Goal: Task Accomplishment & Management: Complete application form

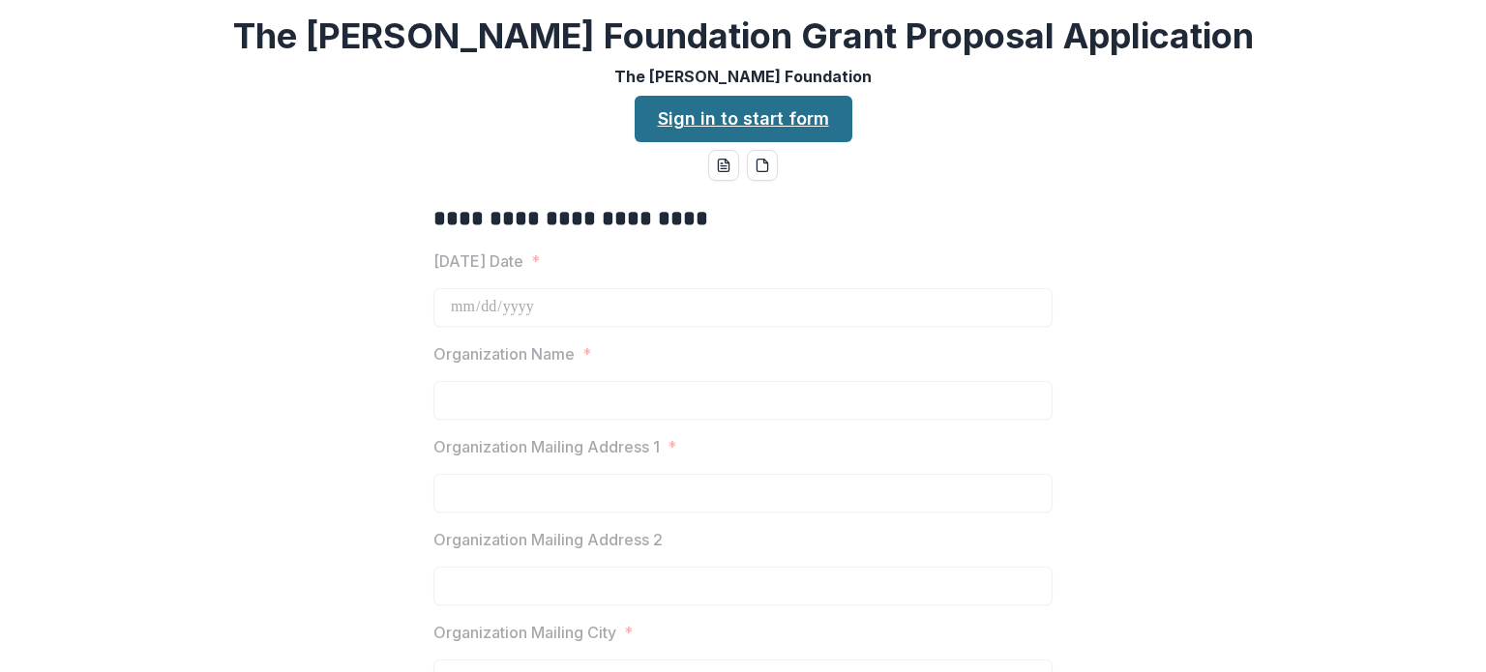
click at [735, 118] on link "Sign in to start form" at bounding box center [744, 119] width 218 height 46
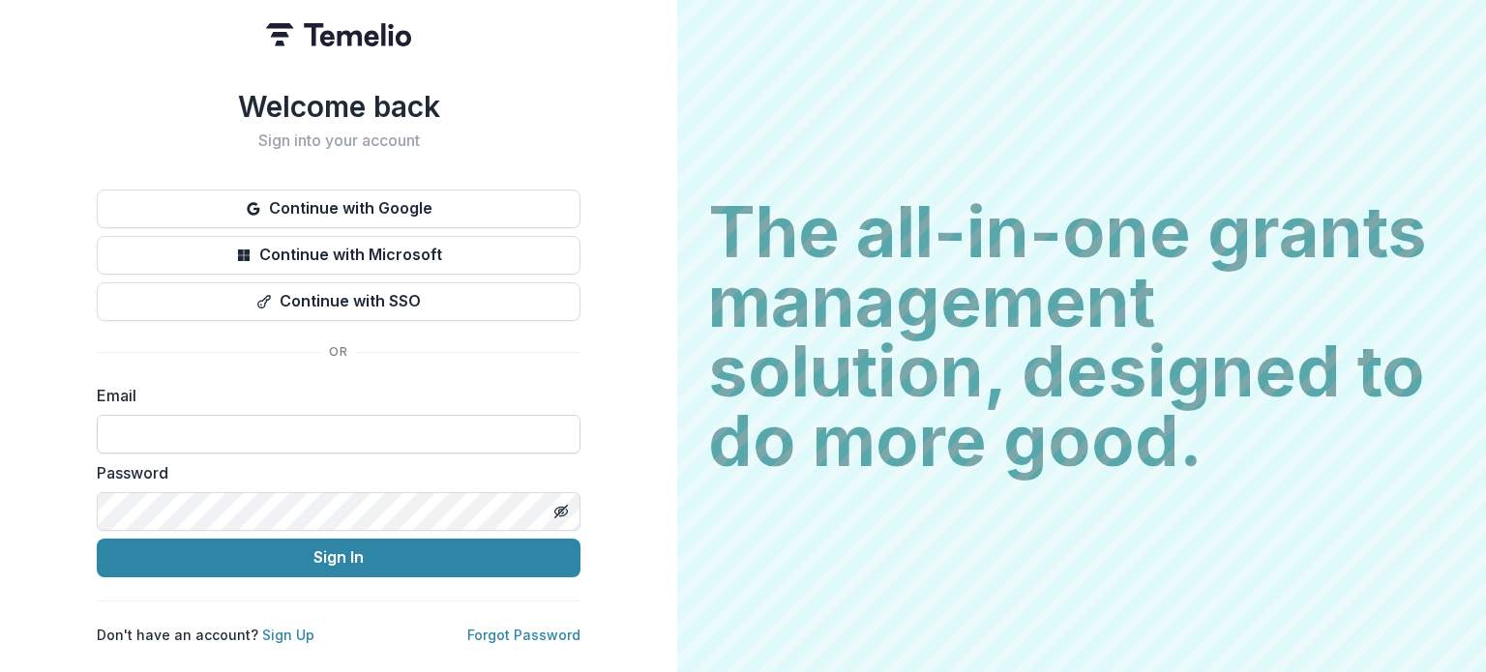
click at [97, 425] on input at bounding box center [339, 434] width 484 height 39
type input "**********"
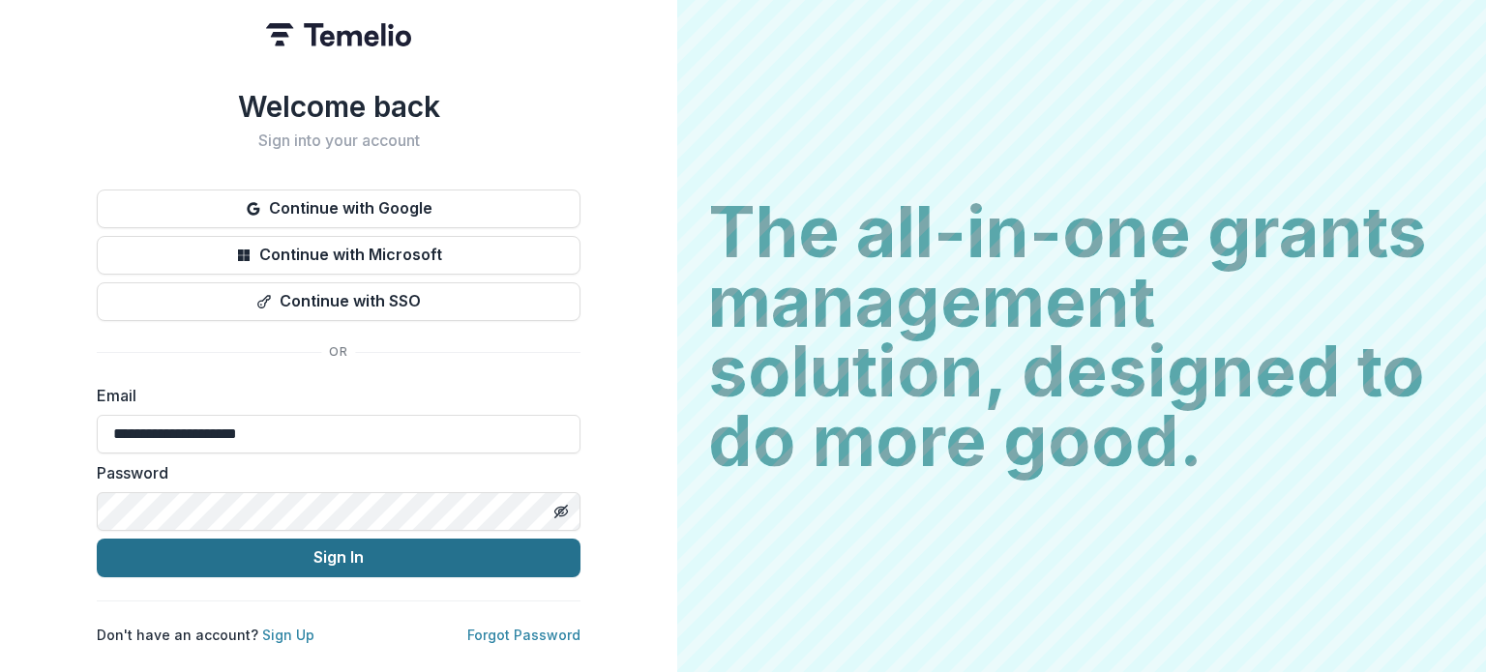
click at [362, 546] on button "Sign In" at bounding box center [339, 558] width 484 height 39
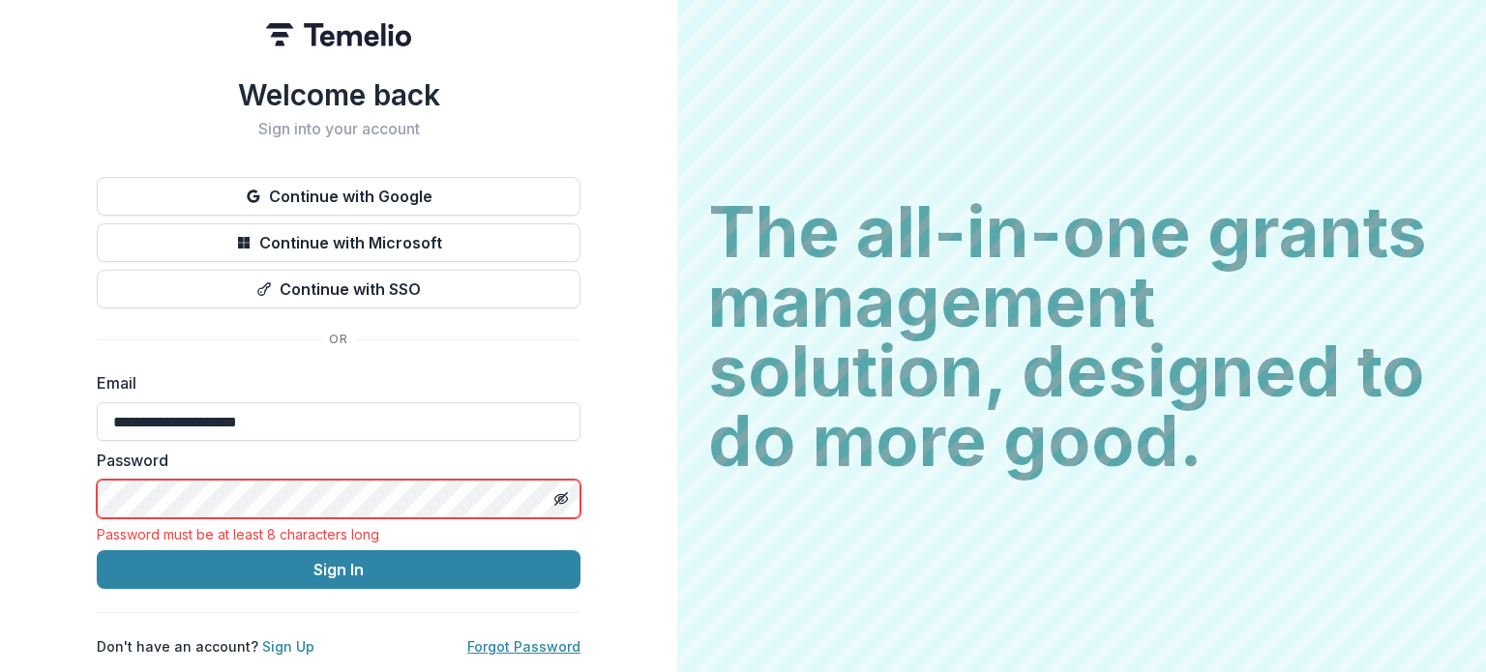
click at [511, 639] on link "Forgot Password" at bounding box center [523, 647] width 113 height 16
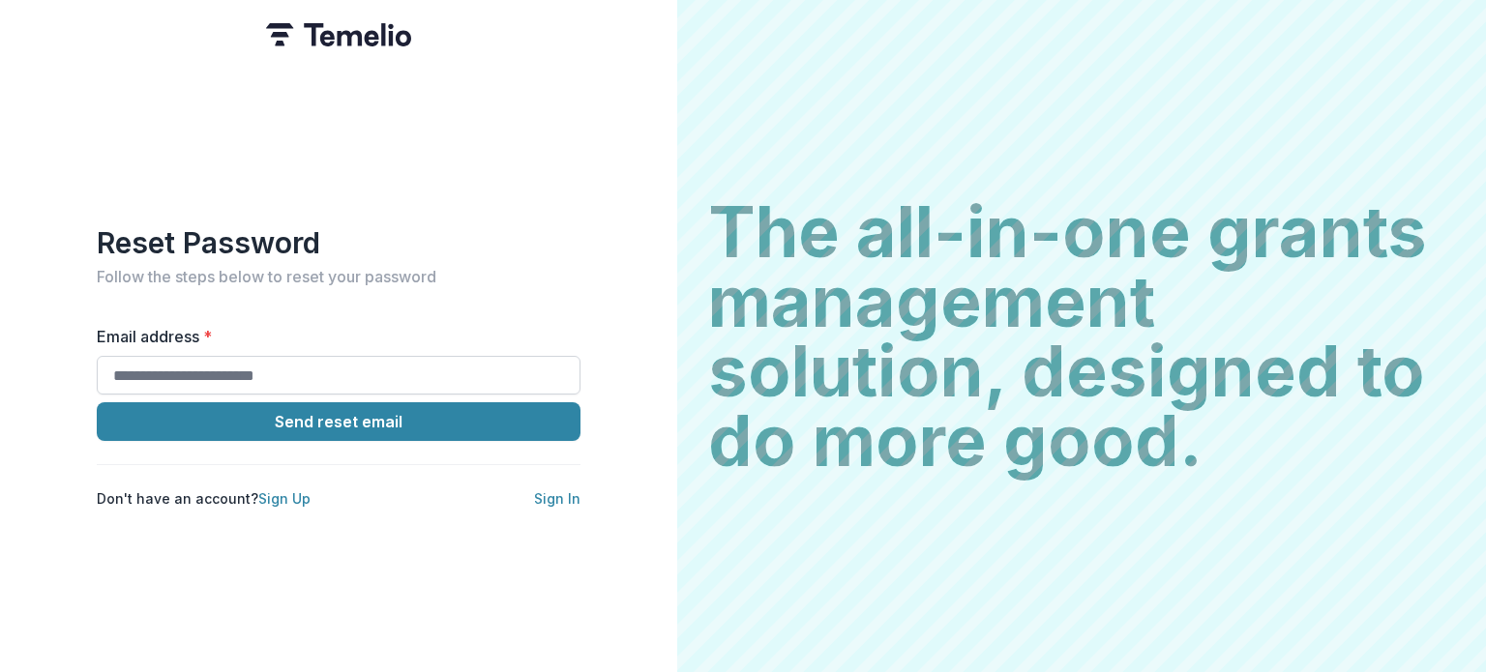
click at [113, 367] on input "Email address *" at bounding box center [339, 375] width 484 height 39
type input "**********"
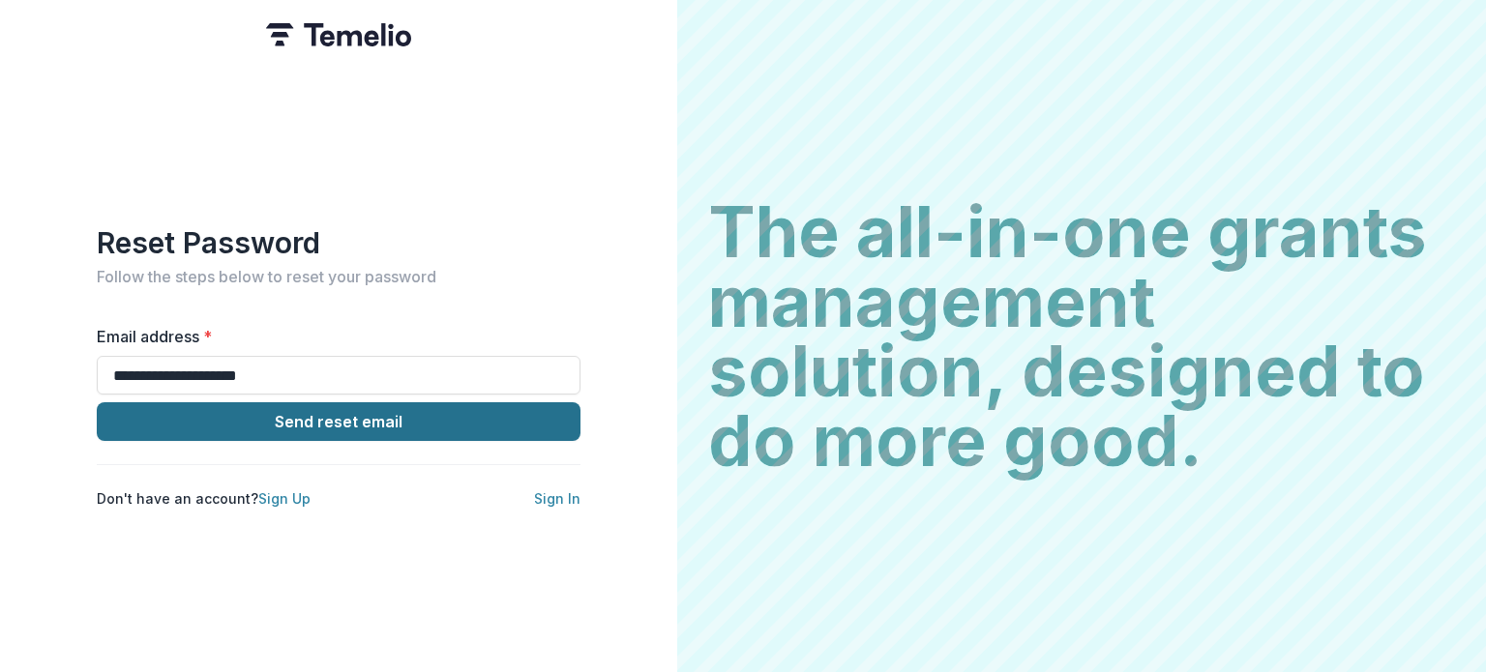
click at [306, 409] on button "Send reset email" at bounding box center [339, 422] width 484 height 39
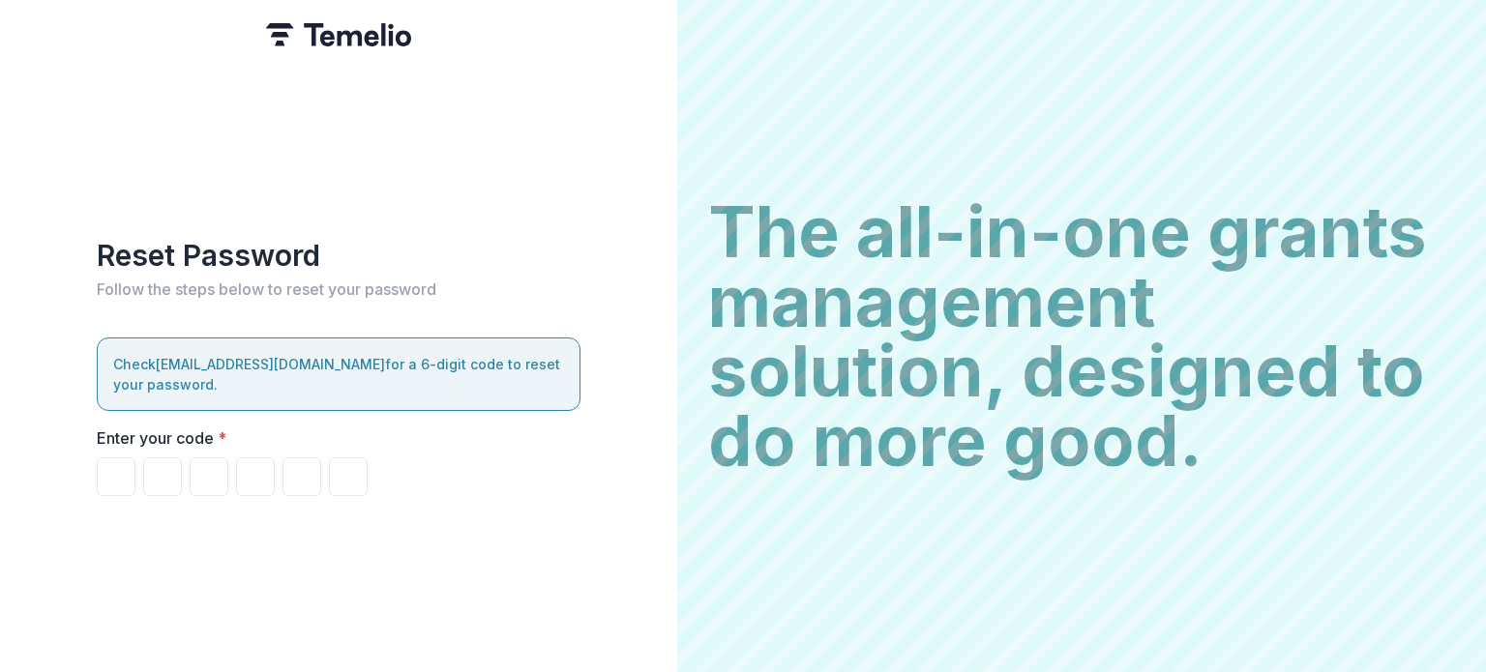
type input "*"
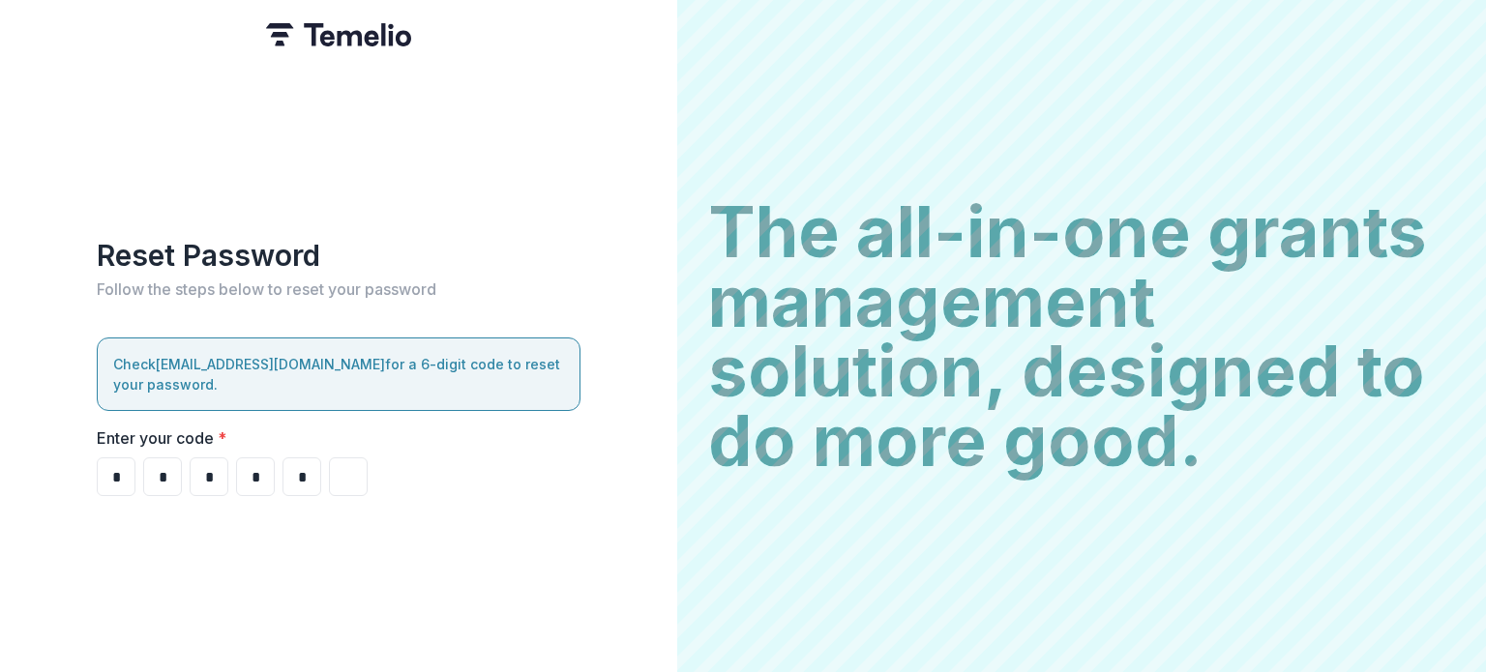
type input "*"
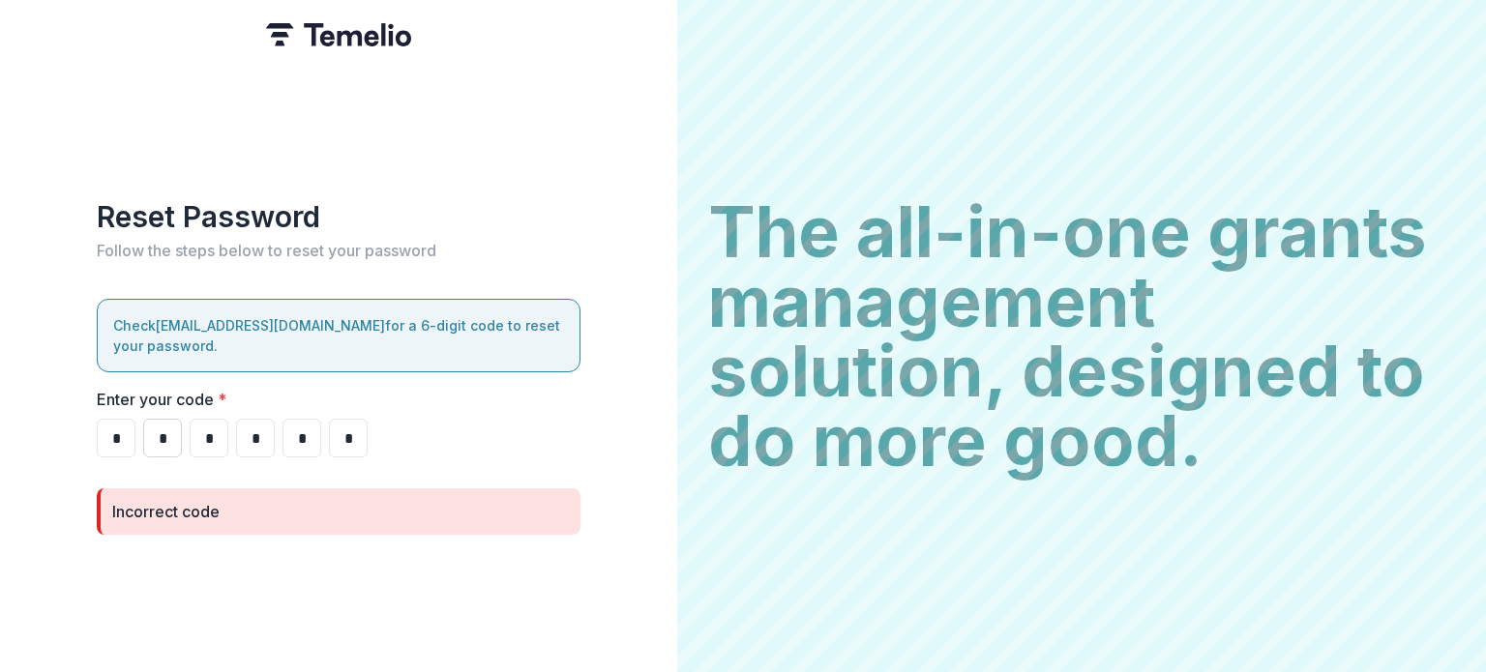
click at [167, 438] on input "*" at bounding box center [162, 438] width 39 height 39
type input "*"
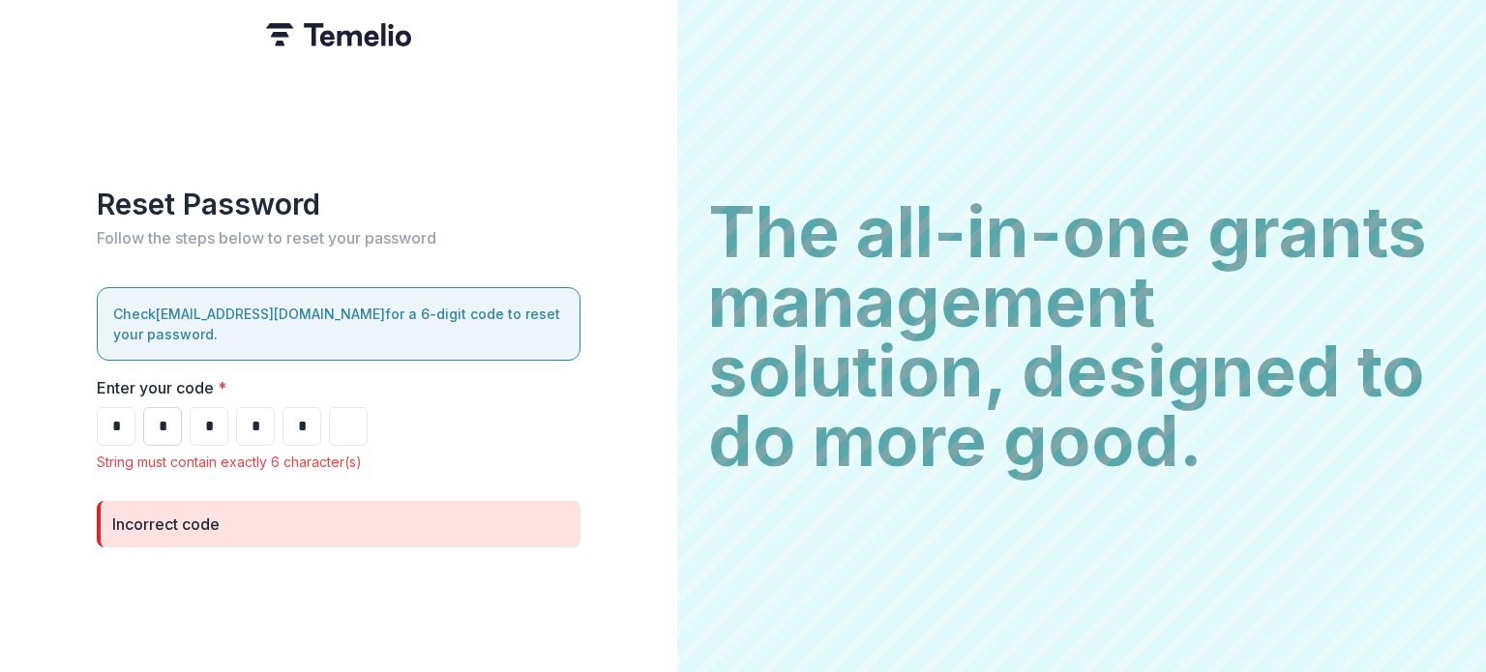
type input "*"
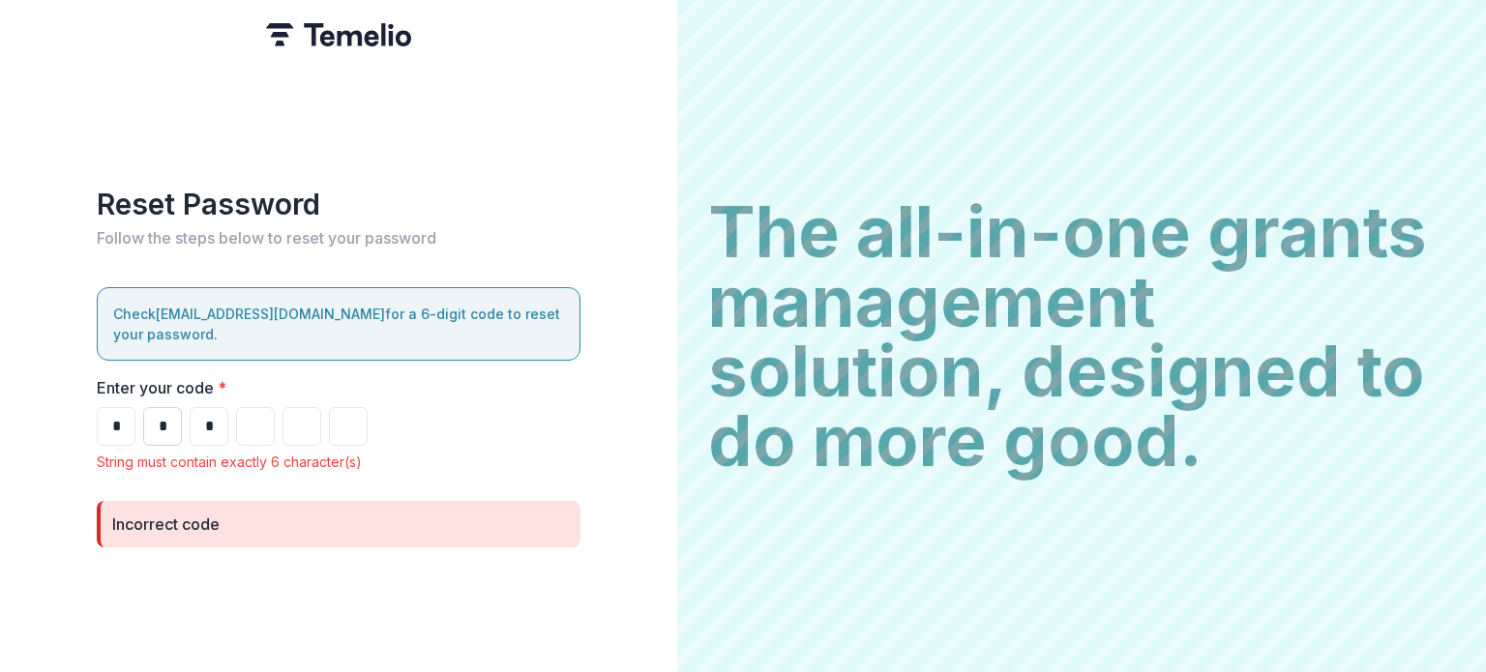
type input "*"
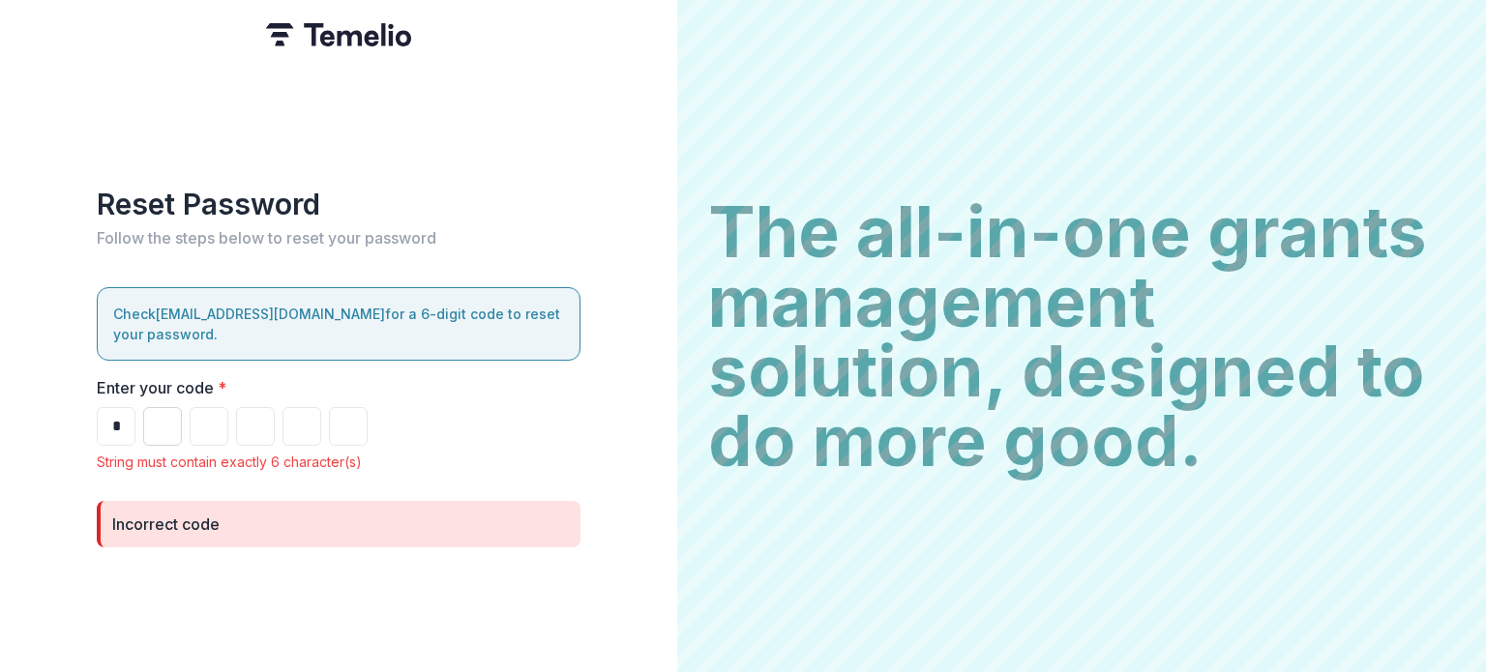
type input "*"
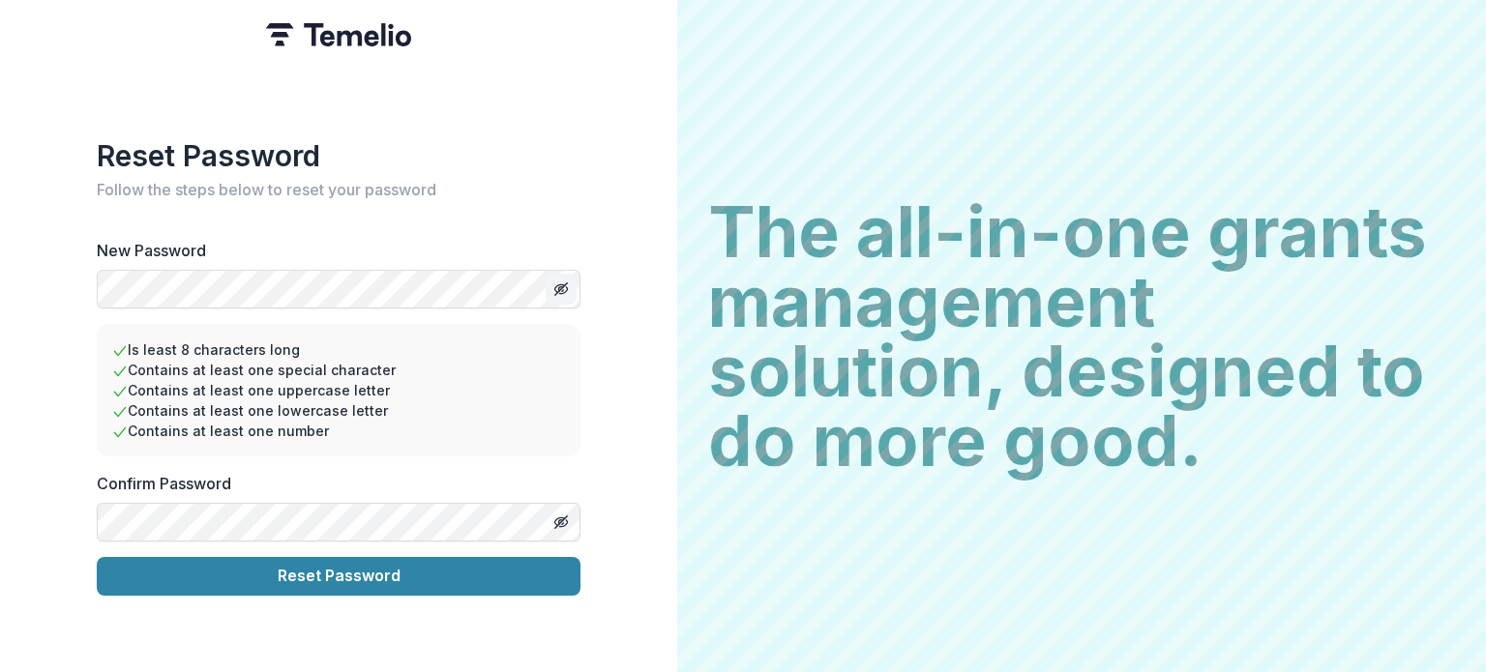
click at [570, 278] on button "Toggle password visibility" at bounding box center [561, 289] width 31 height 31
click at [555, 515] on icon "Toggle password visibility" at bounding box center [560, 522] width 15 height 15
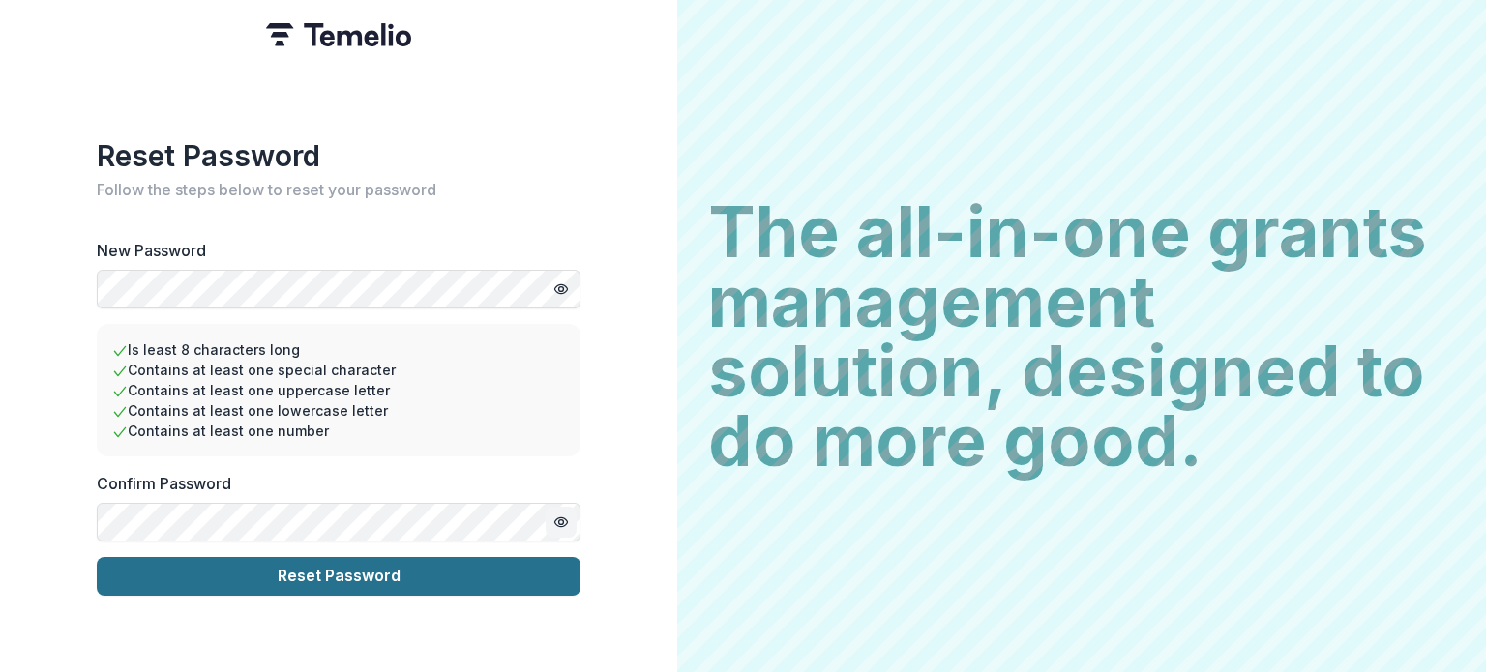
click at [408, 583] on button "Reset Password" at bounding box center [339, 576] width 484 height 39
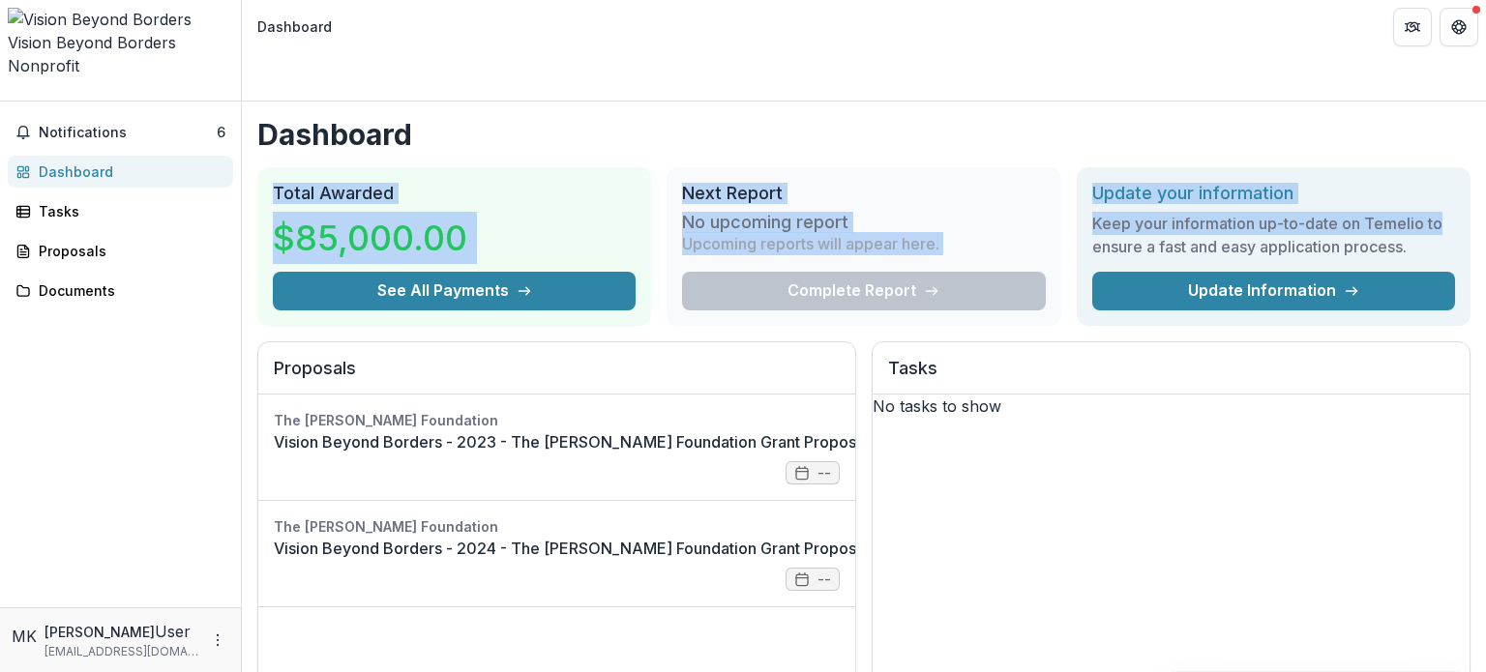
drag, startPoint x: 1485, startPoint y: 102, endPoint x: 1482, endPoint y: 176, distance: 74.6
click at [1482, 176] on div "Dashboard Total Awarded $85,000.00 See All Payments Next Report No upcoming rep…" at bounding box center [864, 387] width 1244 height 571
click at [72, 241] on div "Proposals" at bounding box center [128, 251] width 179 height 20
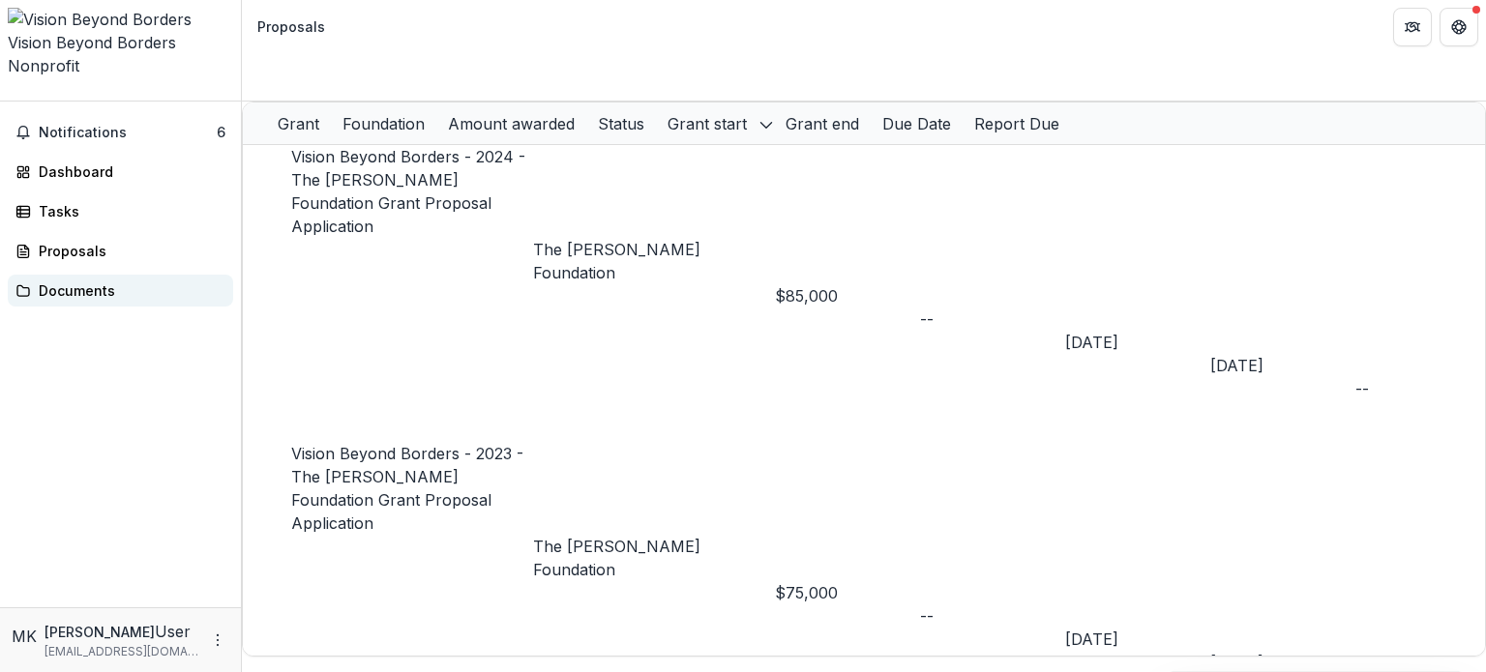
click at [80, 281] on div "Documents" at bounding box center [128, 291] width 179 height 20
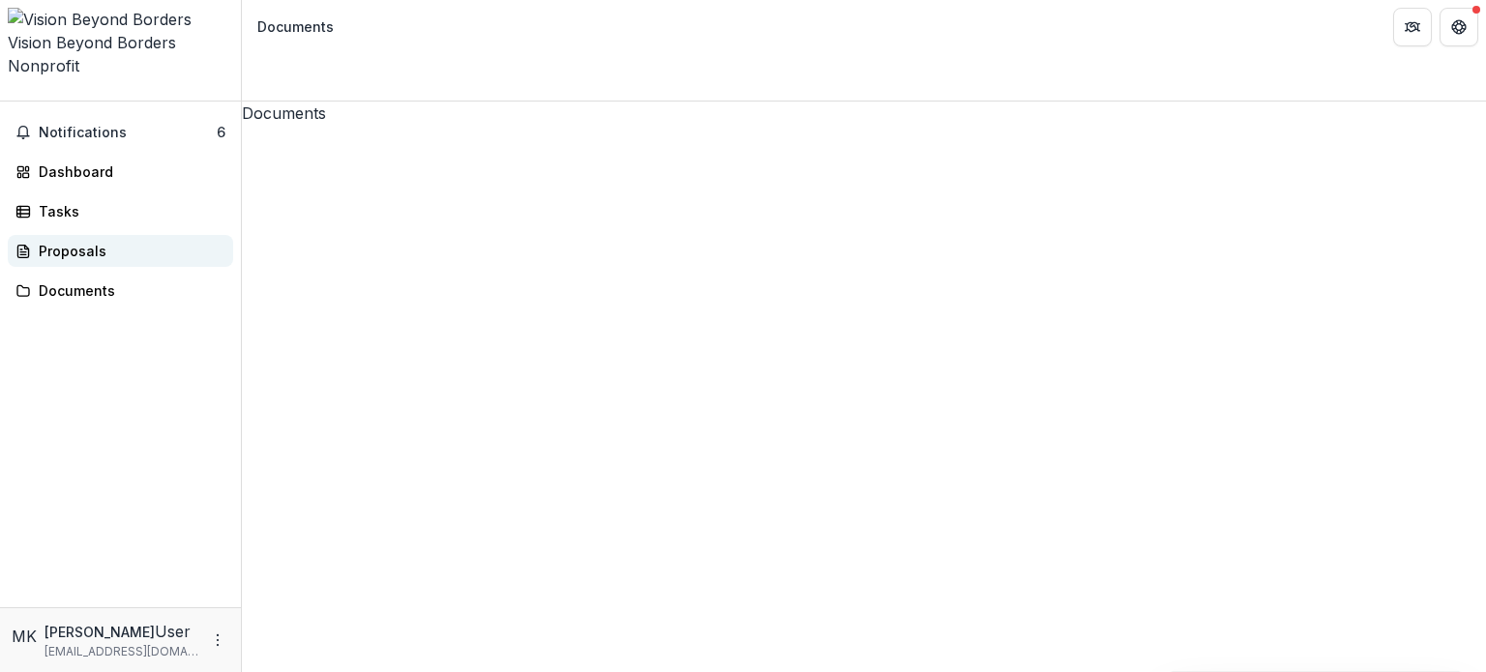
click at [71, 241] on div "Proposals" at bounding box center [128, 251] width 179 height 20
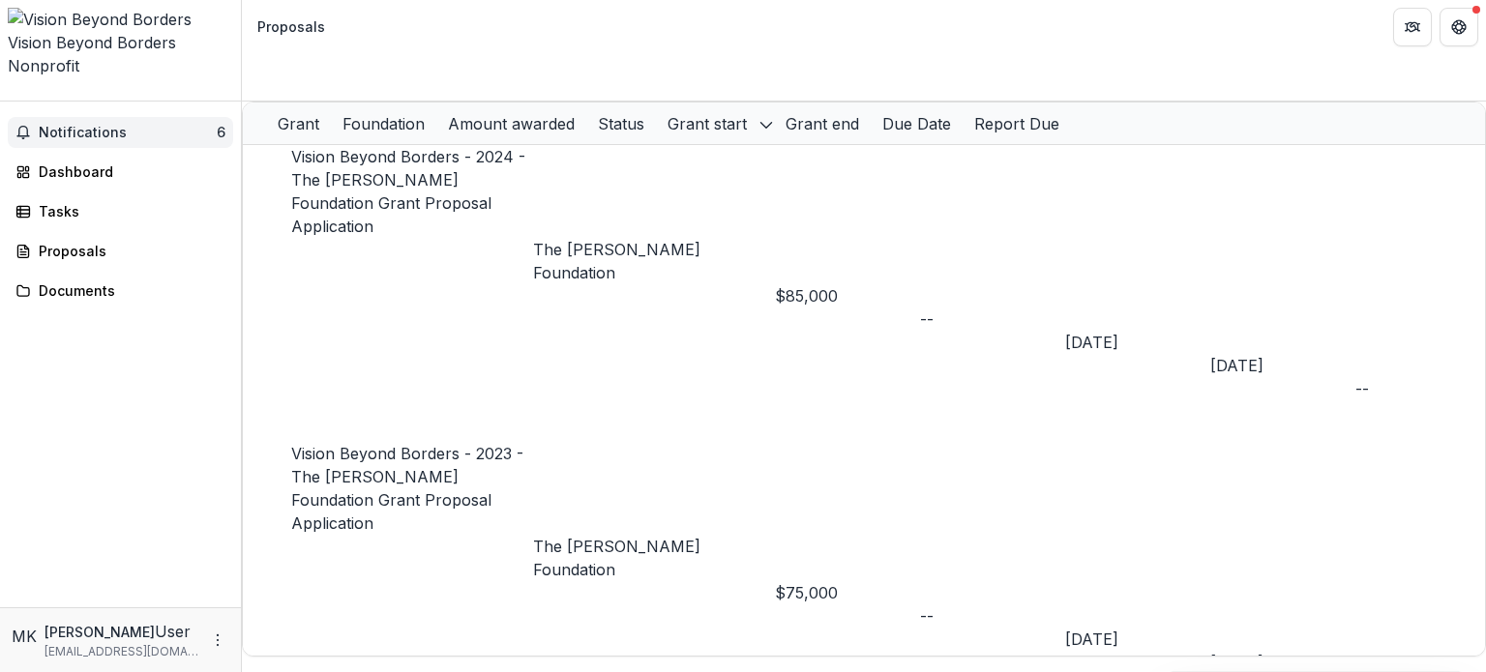
click at [217, 124] on span "6" at bounding box center [221, 132] width 9 height 16
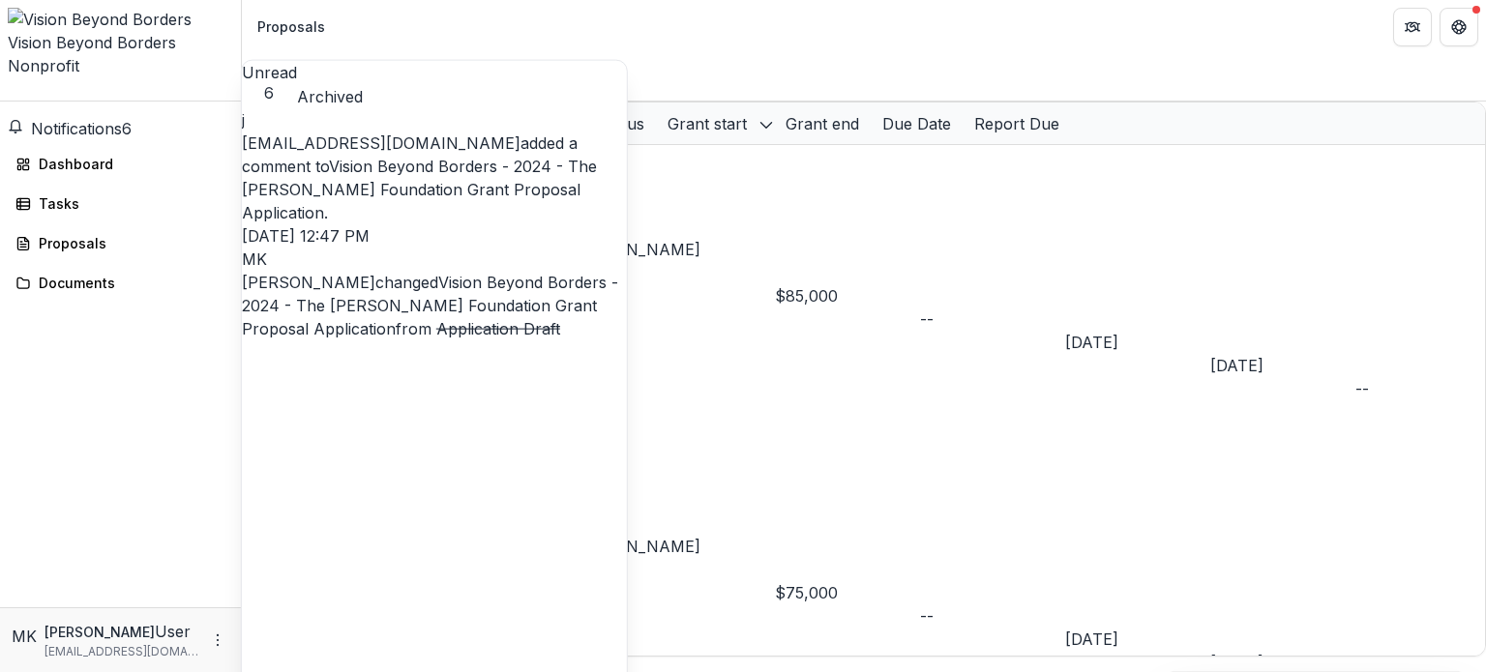
scroll to position [431, 0]
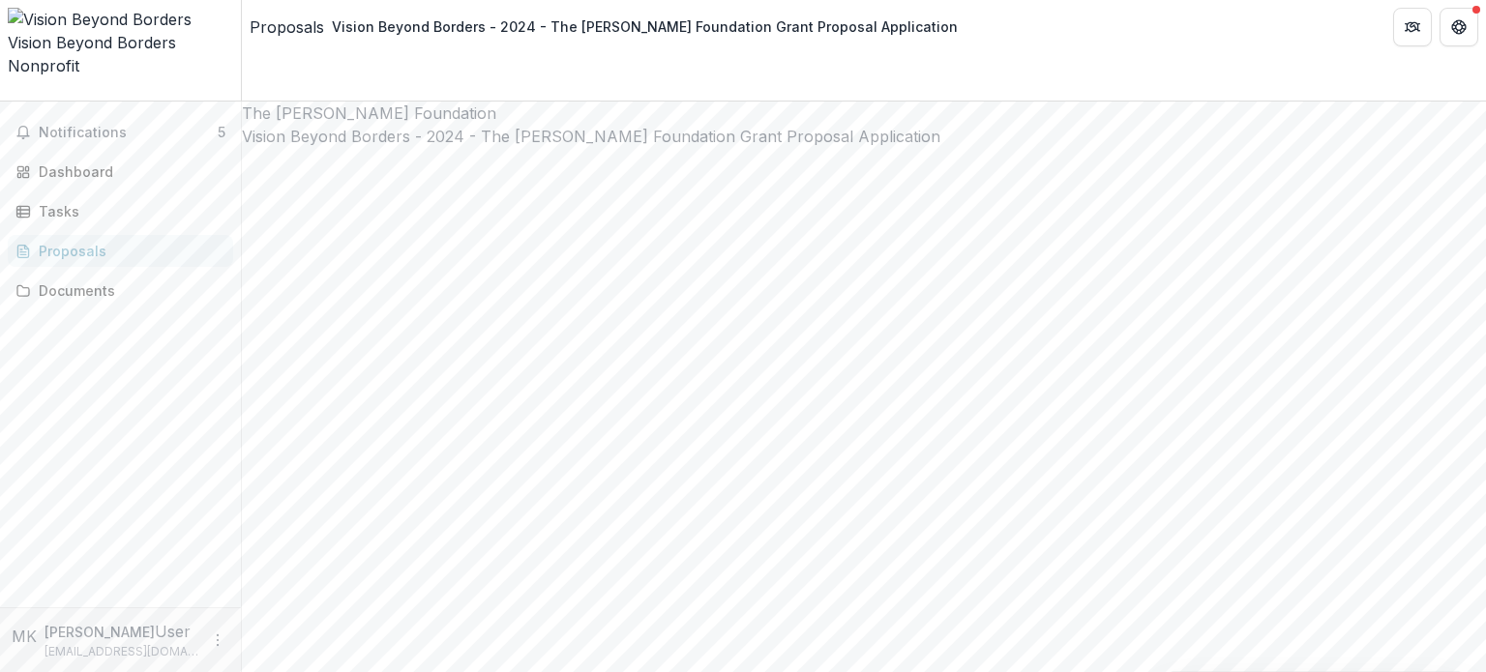
drag, startPoint x: 1485, startPoint y: 85, endPoint x: 1356, endPoint y: 294, distance: 245.9
click at [1401, 292] on div "**********" at bounding box center [864, 387] width 1244 height 571
click at [87, 241] on div "Proposals" at bounding box center [128, 251] width 179 height 20
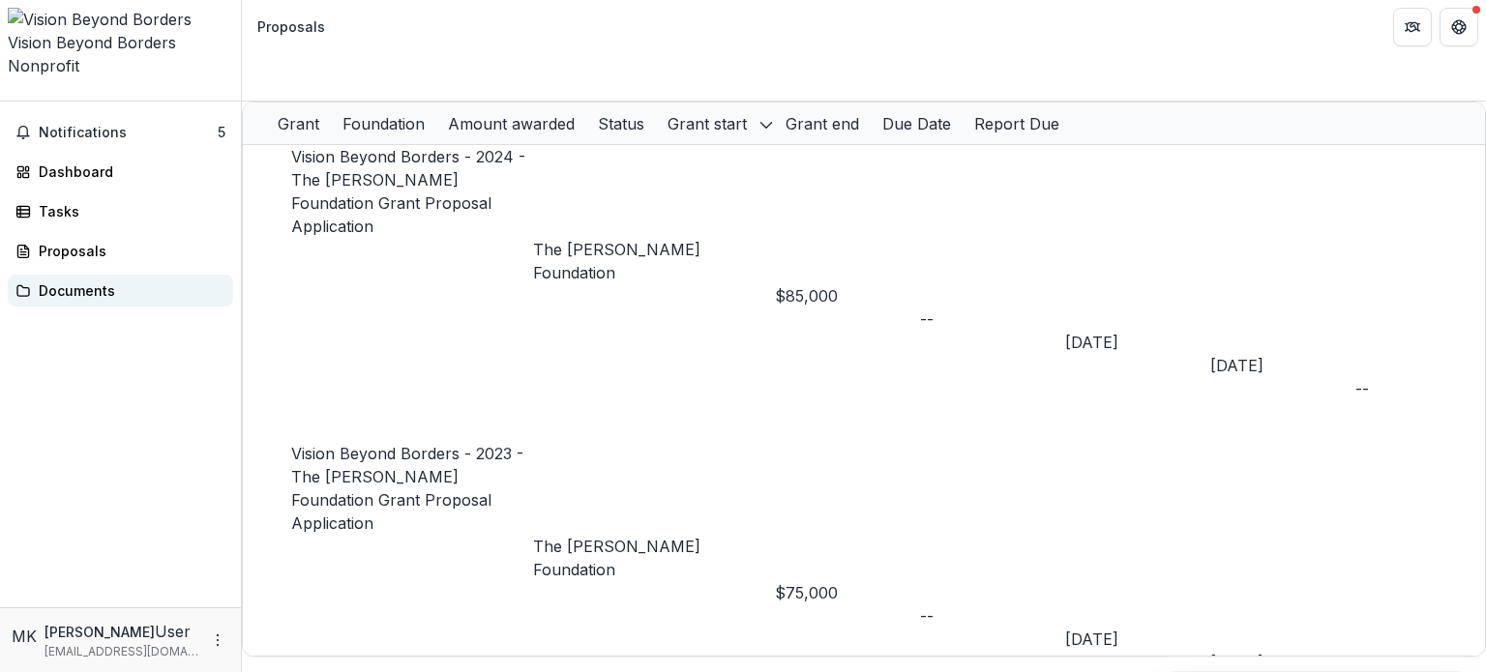
click at [57, 281] on div "Documents" at bounding box center [128, 291] width 179 height 20
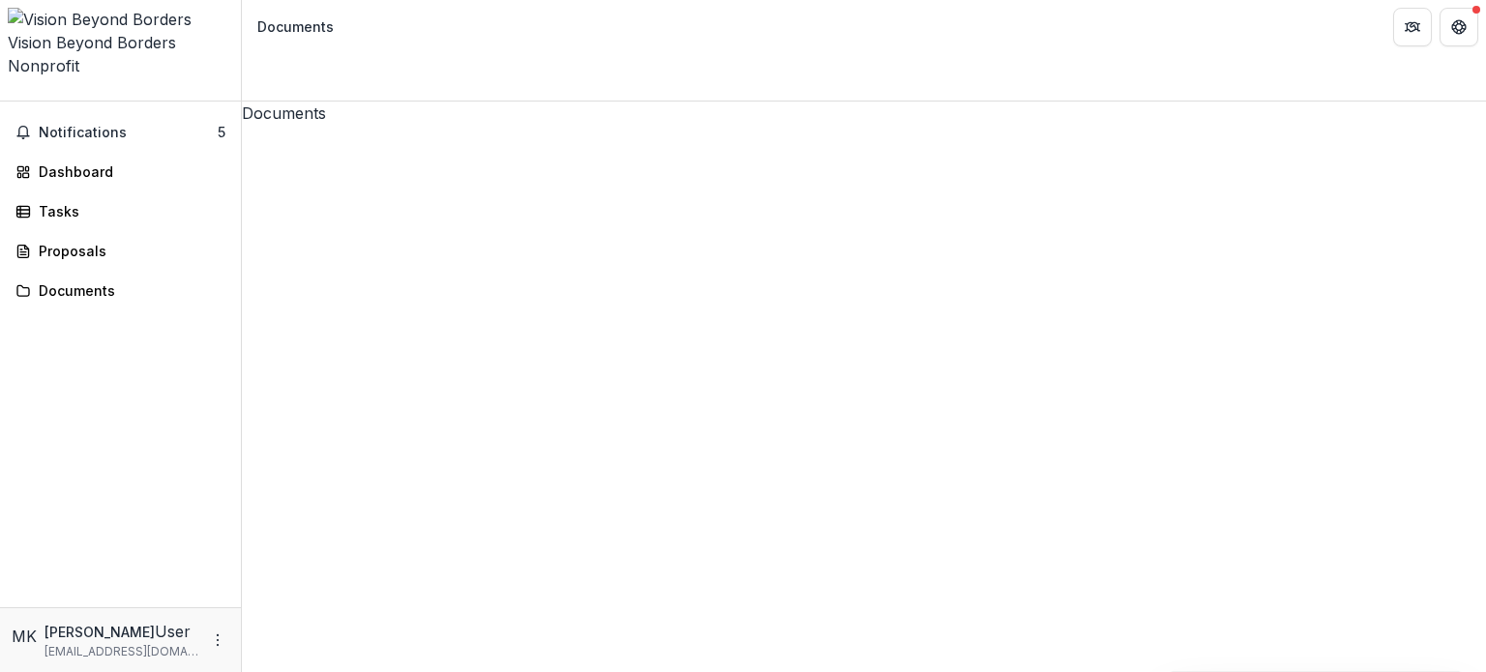
click at [164, 156] on link "Dashboard" at bounding box center [120, 172] width 225 height 32
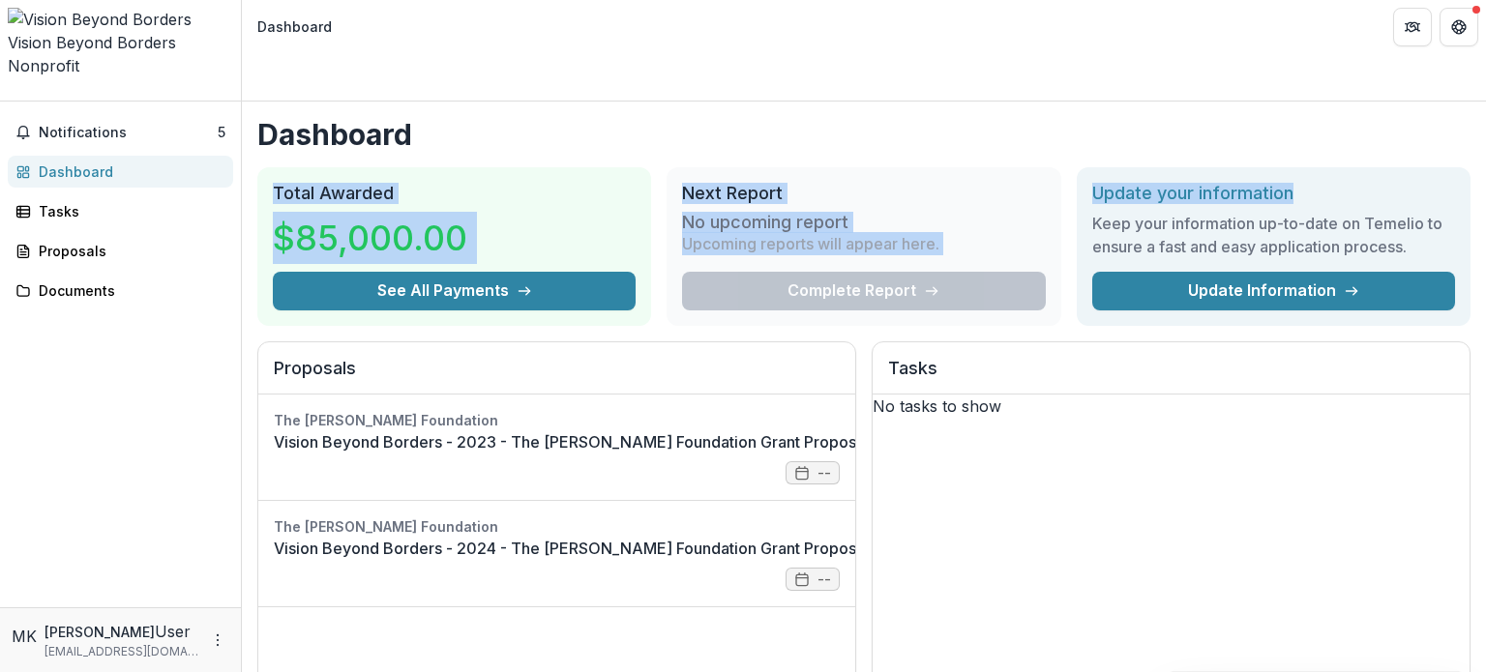
drag, startPoint x: 1485, startPoint y: 71, endPoint x: 1485, endPoint y: 132, distance: 61.0
click at [1485, 132] on div "Dashboard Total Awarded $85,000.00 See All Payments Next Report No upcoming rep…" at bounding box center [864, 387] width 1244 height 571
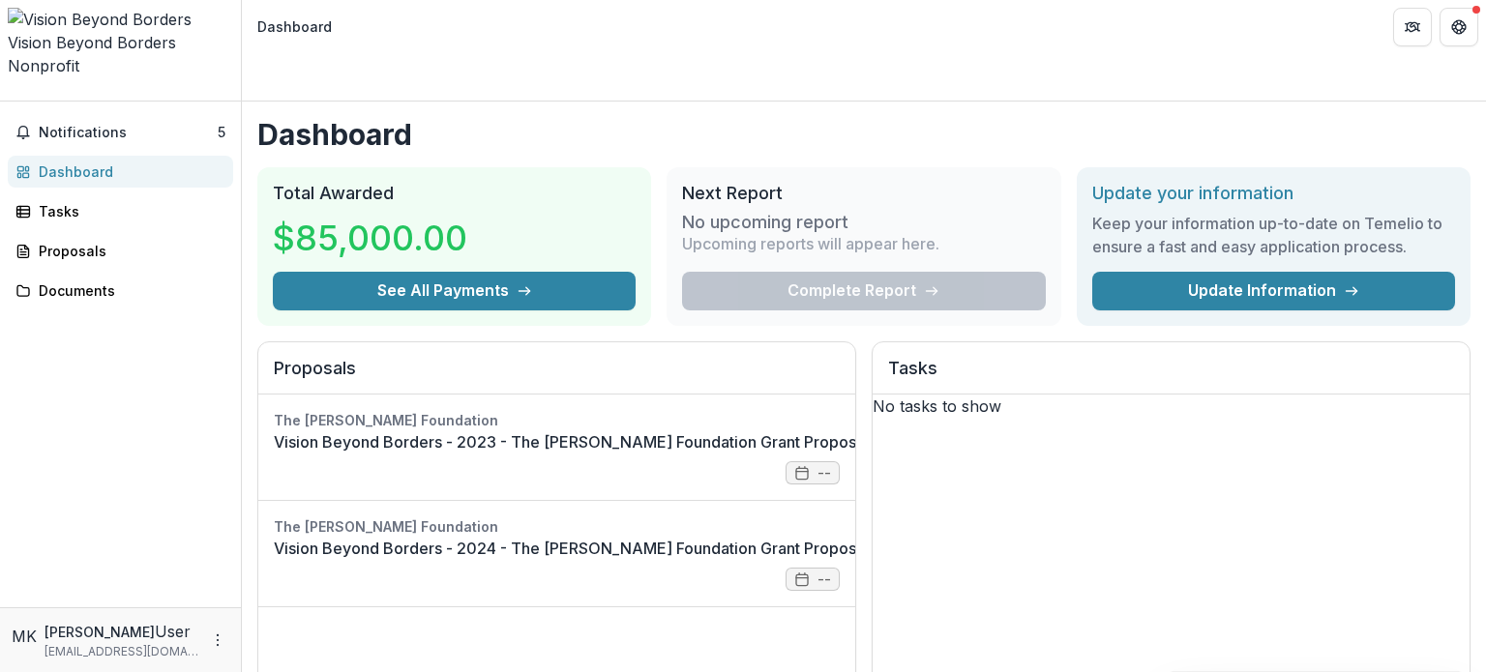
drag, startPoint x: 1485, startPoint y: 353, endPoint x: 1485, endPoint y: 376, distance: 23.2
click at [1485, 376] on div "Dashboard Total Awarded $85,000.00 See All Payments Next Report No upcoming rep…" at bounding box center [864, 387] width 1244 height 571
click at [1485, 653] on div "Dashboard Total Awarded $85,000.00 See All Payments Next Report No upcoming rep…" at bounding box center [864, 387] width 1244 height 571
click at [217, 638] on icon "More" at bounding box center [217, 640] width 15 height 15
drag, startPoint x: 199, startPoint y: 4, endPoint x: 158, endPoint y: 298, distance: 297.1
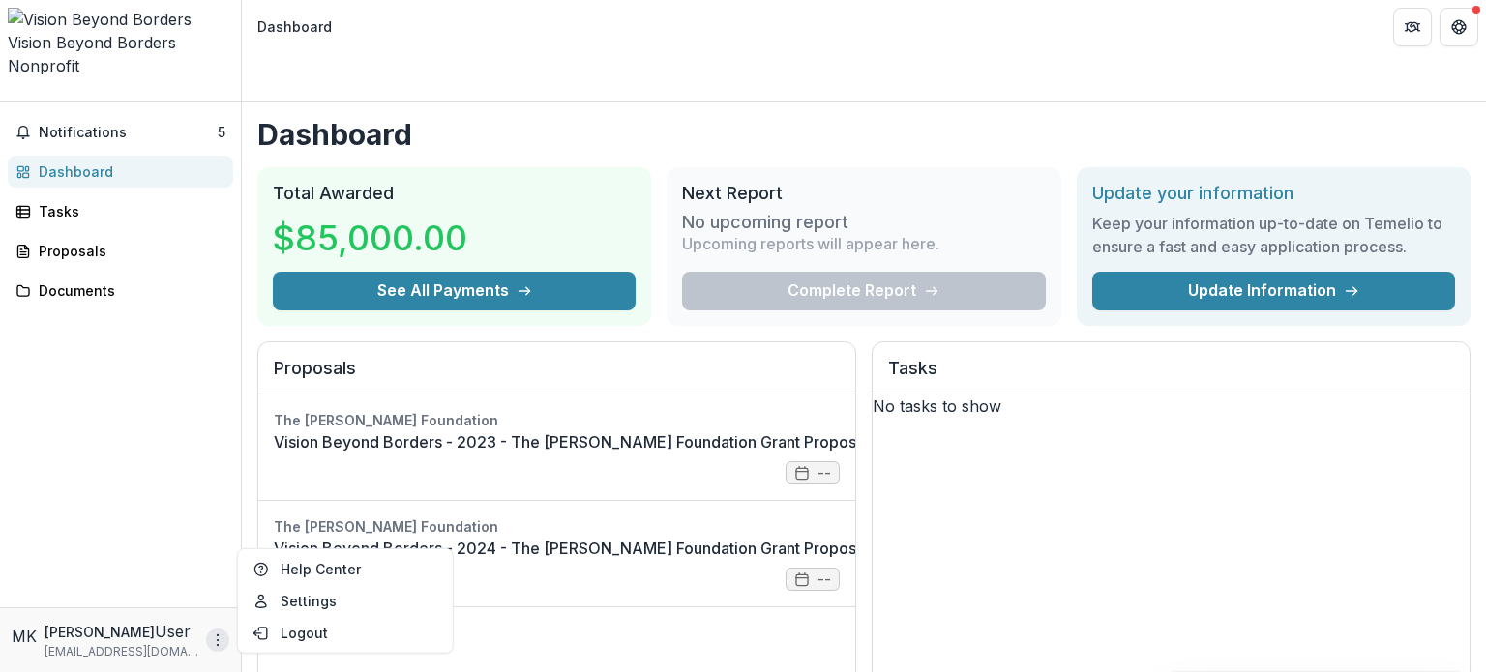
click at [158, 298] on div "Notifications 5 Dashboard Tasks Proposals Documents" at bounding box center [120, 355] width 241 height 506
click at [107, 117] on button "Notifications 5" at bounding box center [120, 132] width 225 height 31
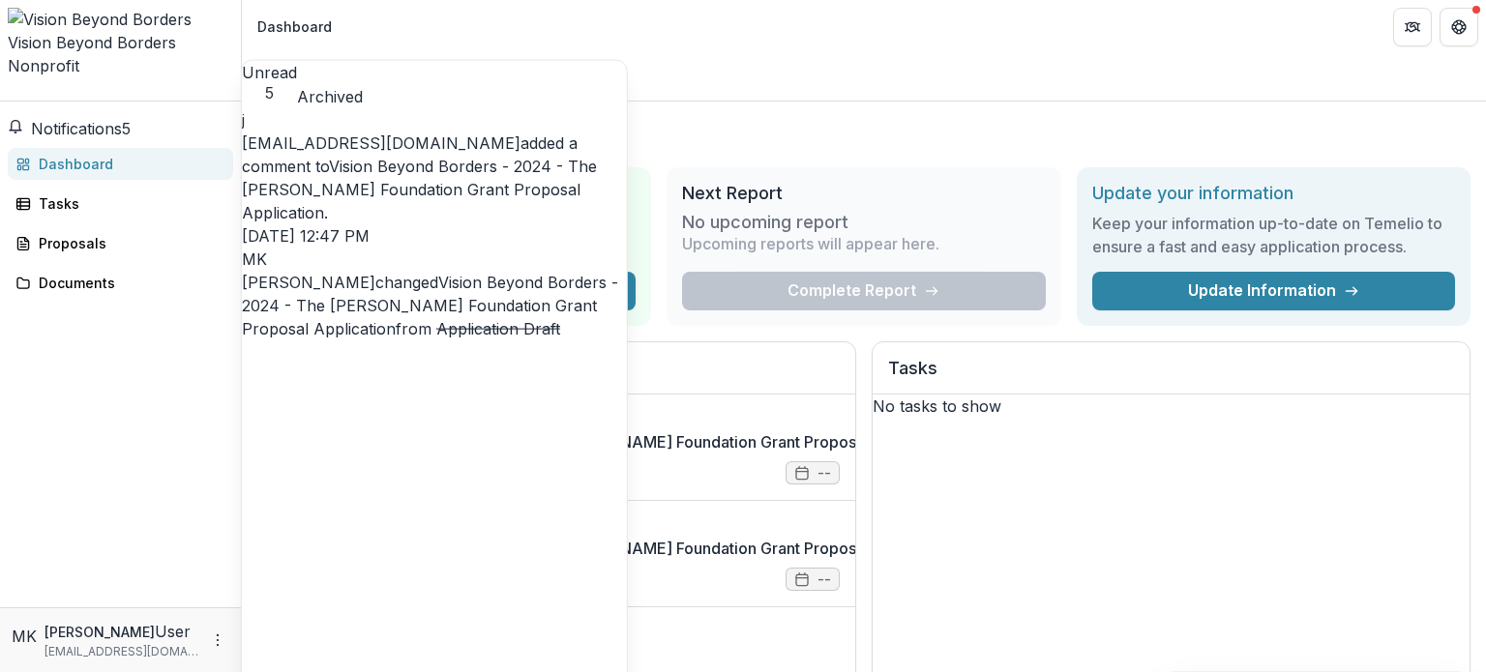
scroll to position [297, 0]
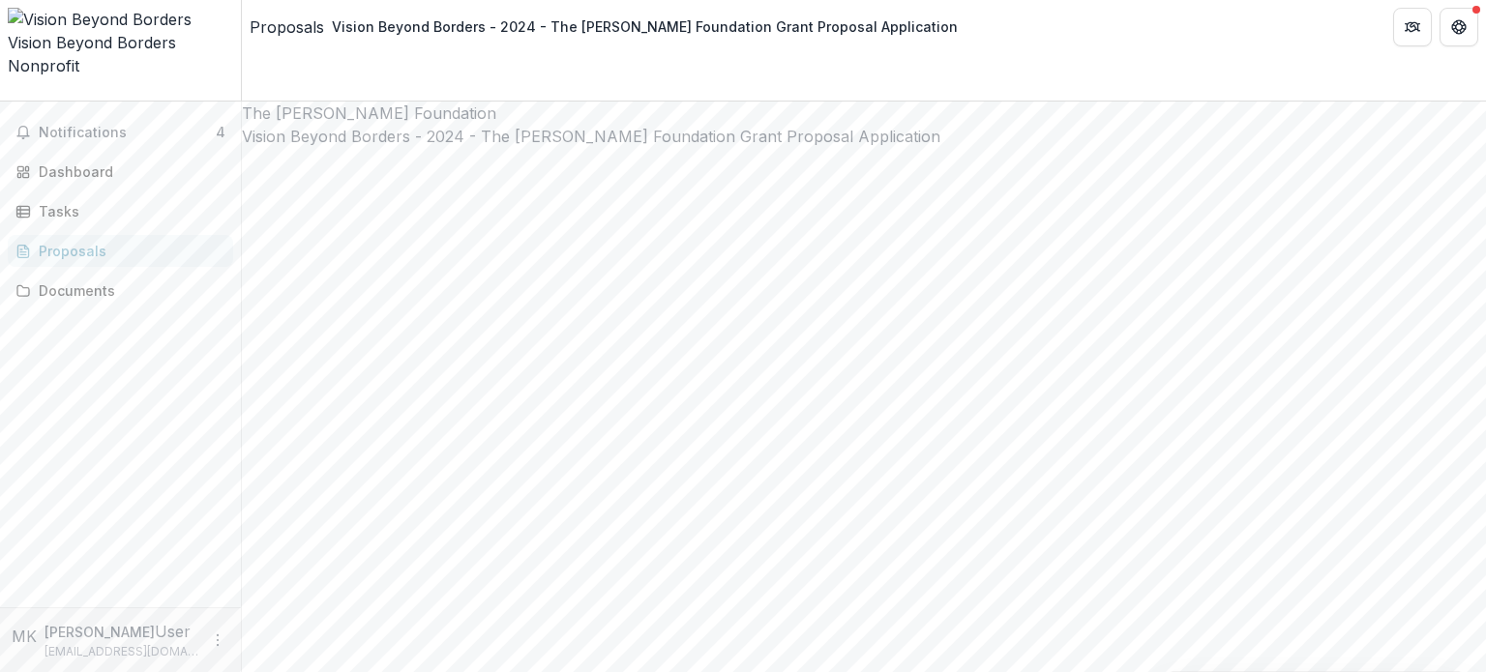
drag, startPoint x: 1485, startPoint y: 118, endPoint x: 1485, endPoint y: 159, distance: 40.6
click at [1485, 159] on div "**********" at bounding box center [864, 387] width 1244 height 571
drag, startPoint x: 1485, startPoint y: 105, endPoint x: 1485, endPoint y: 175, distance: 69.7
click at [1485, 175] on div "**********" at bounding box center [864, 387] width 1244 height 571
click at [1485, 603] on div "**********" at bounding box center [864, 387] width 1244 height 571
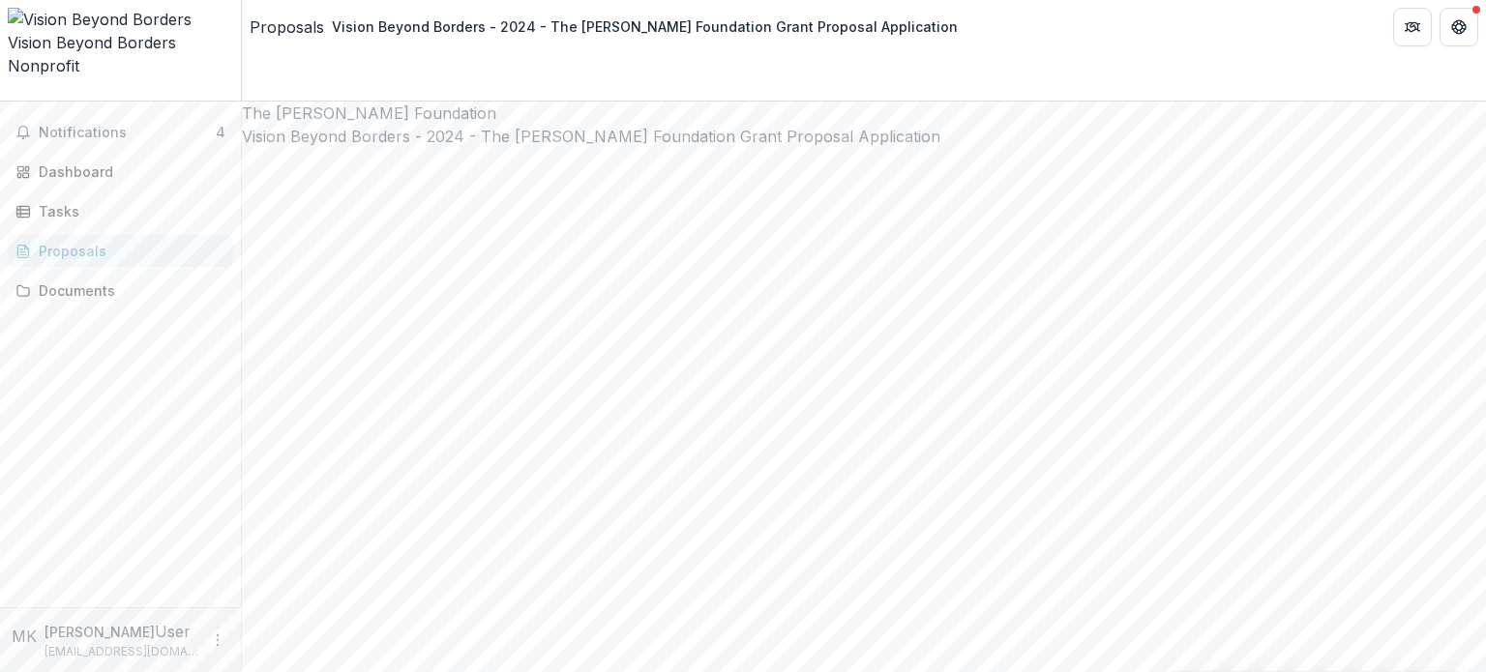
click at [1485, 32] on header "Proposals Vision Beyond Borders - 2024 - The [PERSON_NAME] Foundation Grant Pro…" at bounding box center [864, 26] width 1244 height 53
click at [1456, 17] on button "Get Help" at bounding box center [1459, 27] width 39 height 39
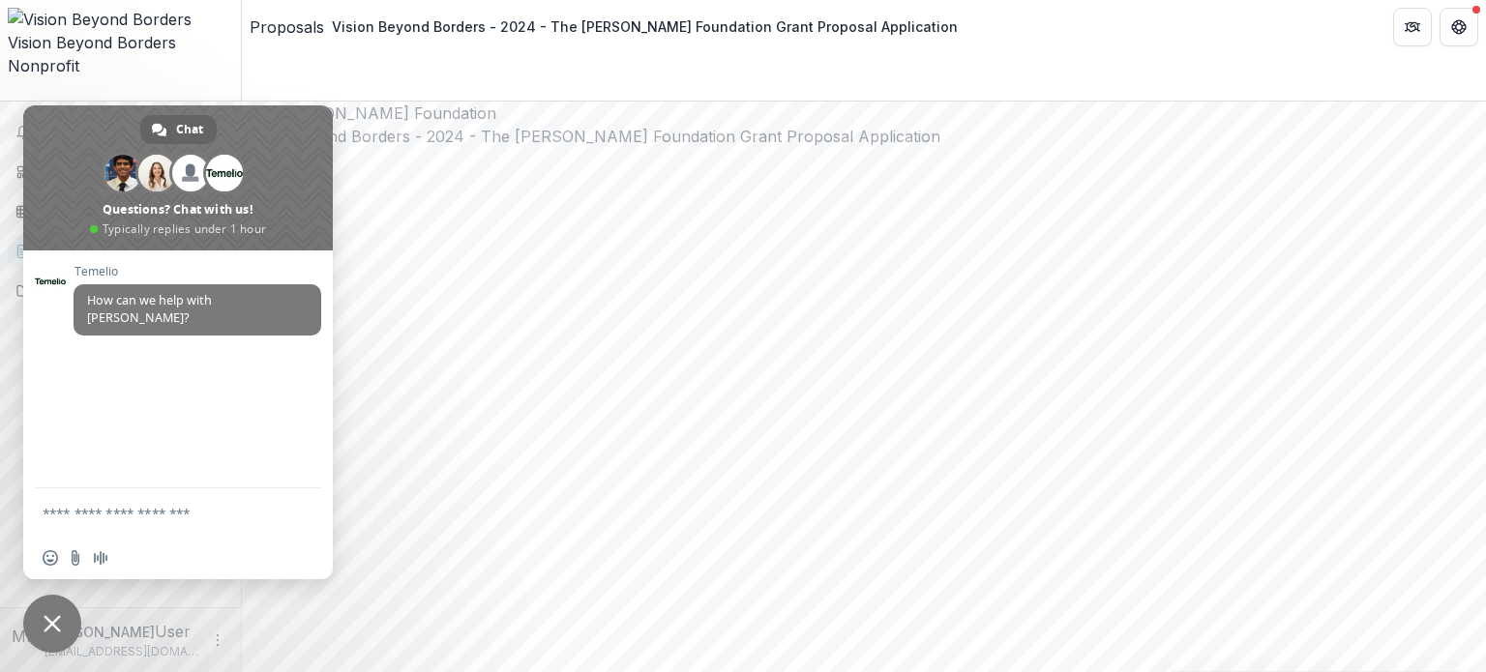
drag, startPoint x: 1485, startPoint y: 73, endPoint x: 1475, endPoint y: 141, distance: 69.5
click at [1475, 141] on div "**********" at bounding box center [864, 387] width 1244 height 571
click at [58, 611] on span "Close chat" at bounding box center [52, 624] width 58 height 58
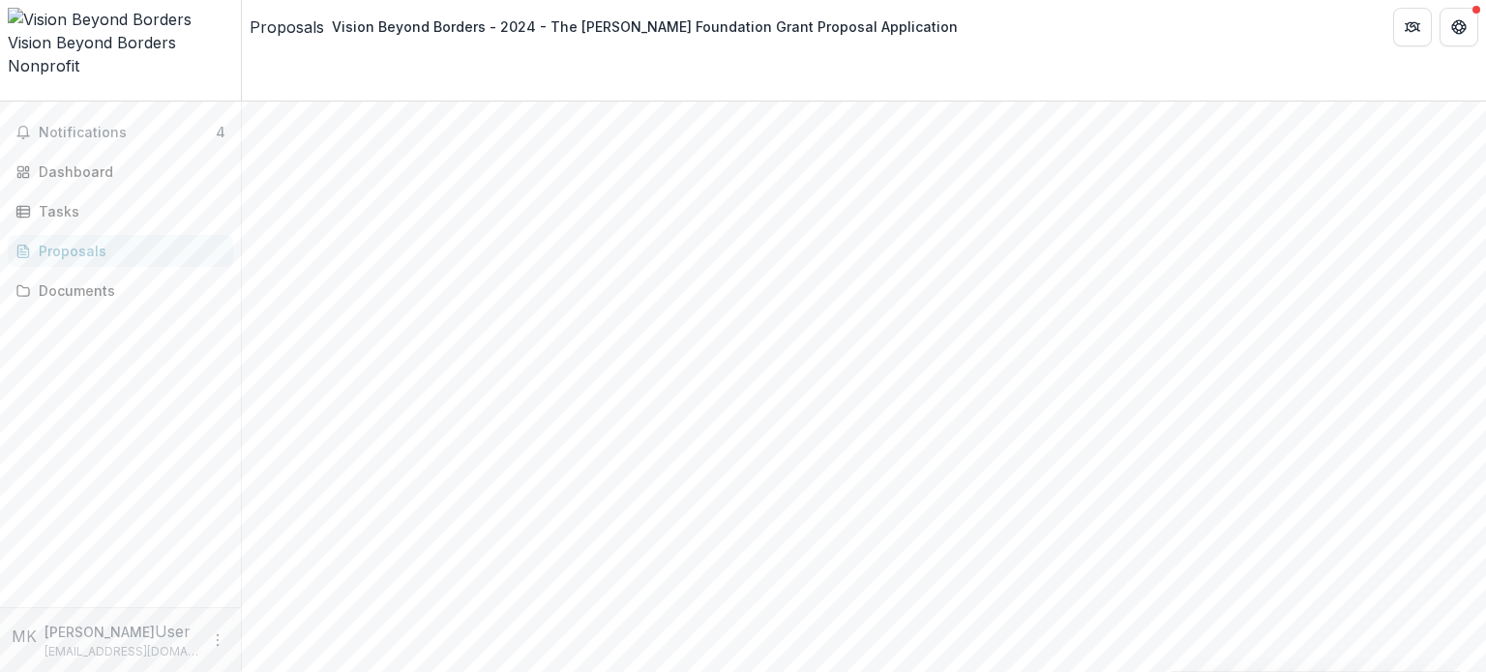
scroll to position [3089, 0]
click at [8, 95] on icon "Open entity switcher" at bounding box center [8, 95] width 0 height 0
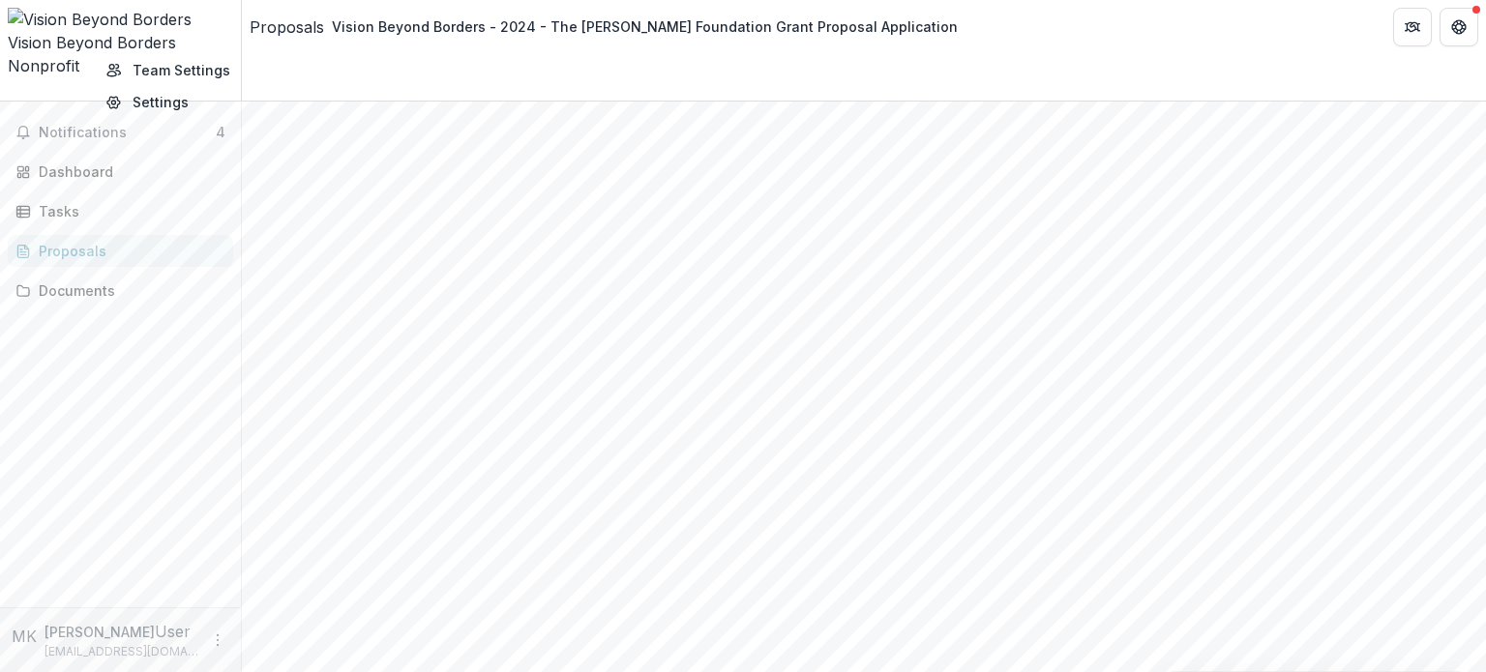
click at [290, 20] on div "Proposals" at bounding box center [287, 26] width 75 height 23
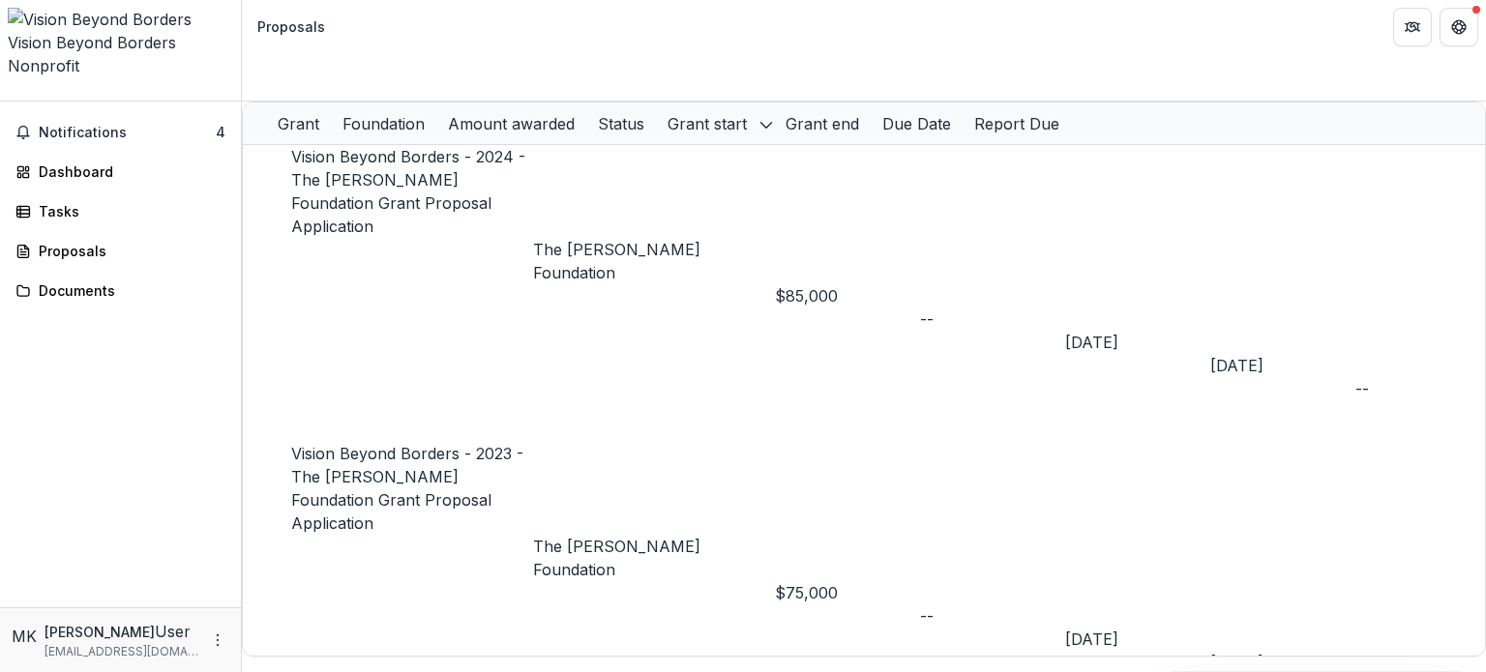
click at [290, 20] on div "Proposals" at bounding box center [291, 26] width 68 height 20
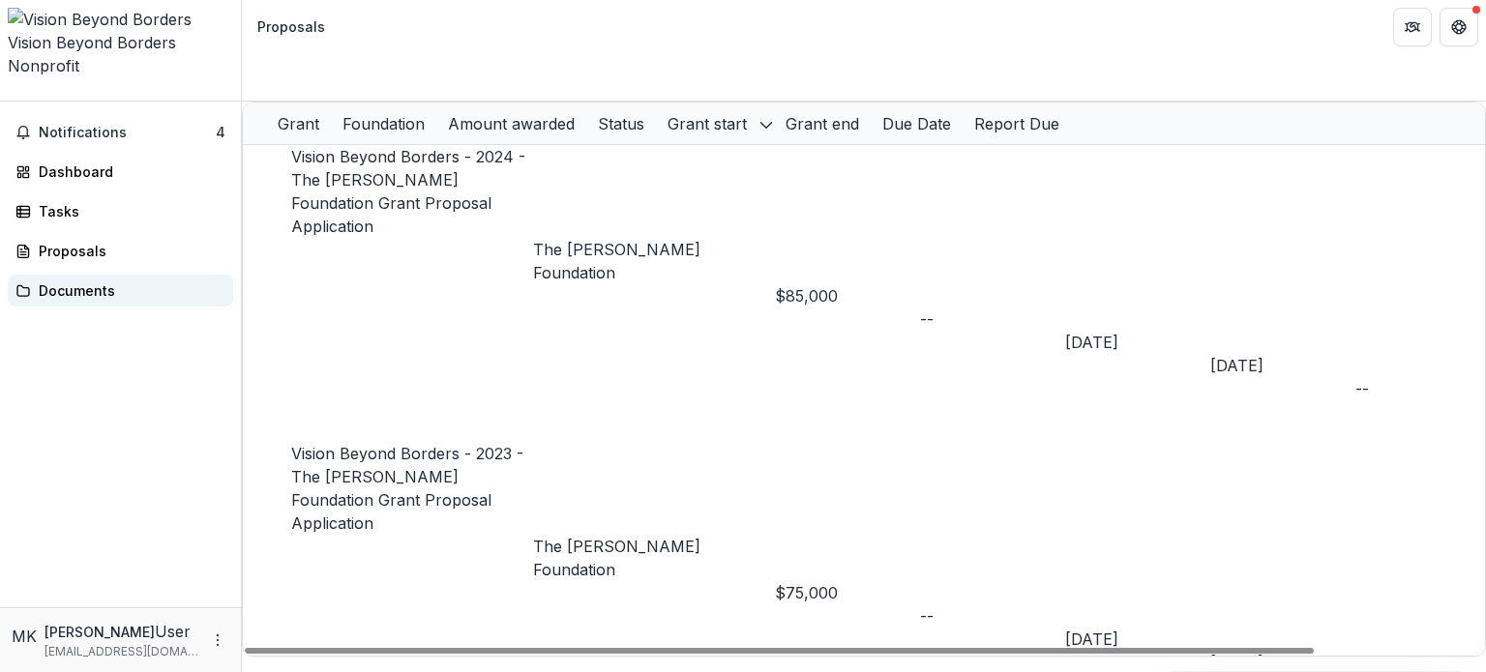
click at [71, 281] on div "Documents" at bounding box center [128, 291] width 179 height 20
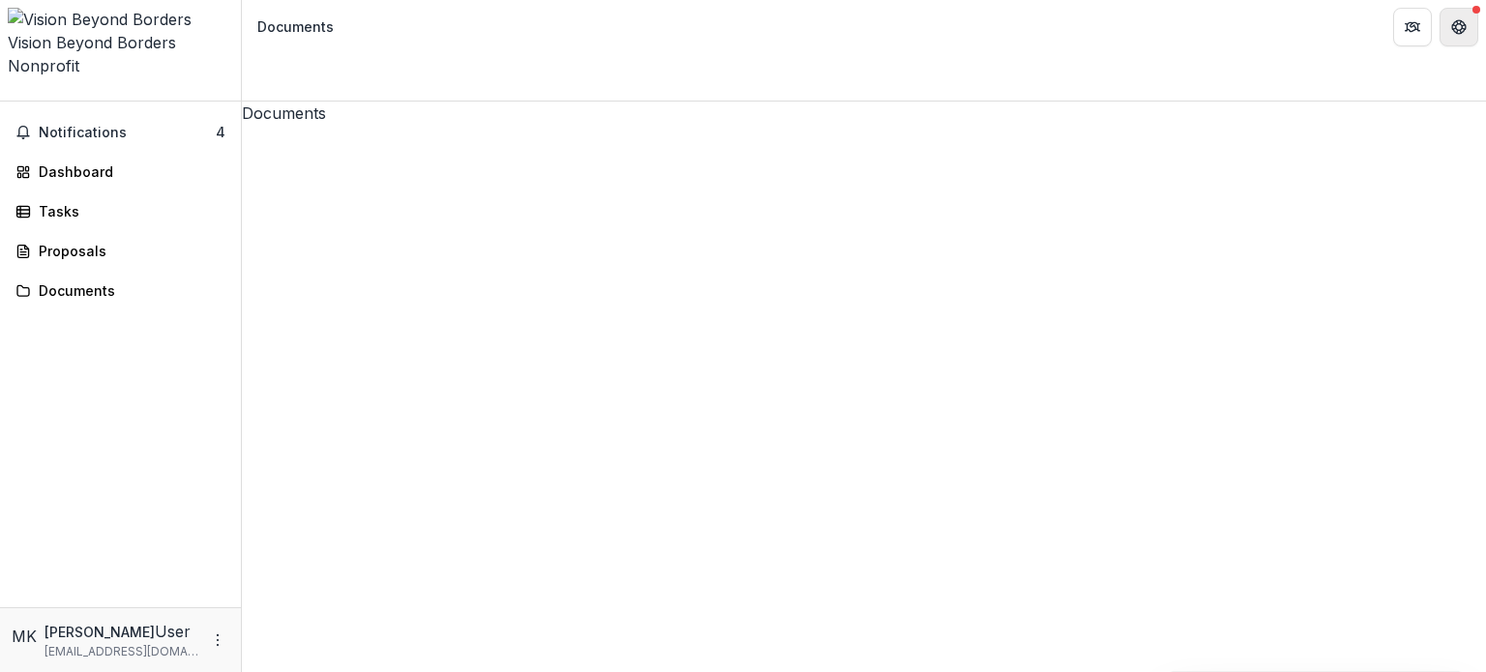
click at [1459, 23] on icon "Get Help" at bounding box center [1459, 22] width 5 height 4
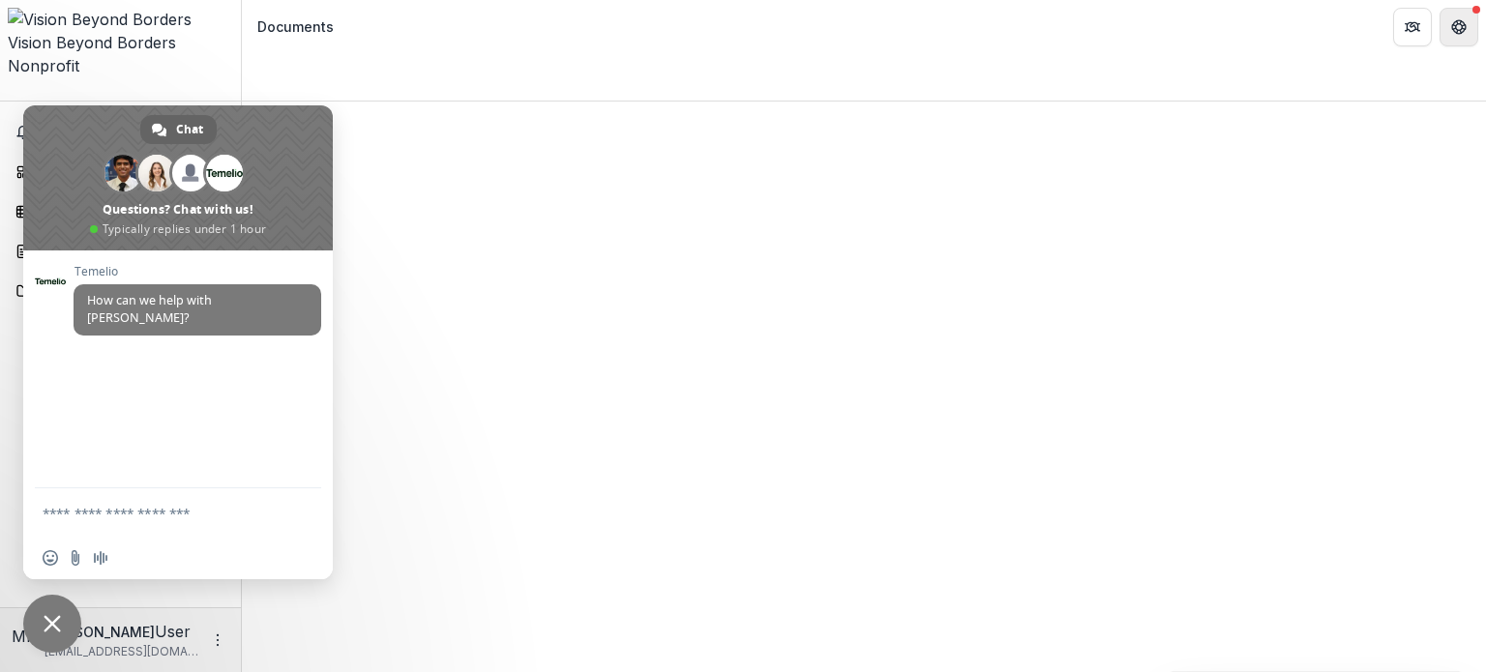
click at [1459, 23] on icon "Get Help" at bounding box center [1459, 22] width 5 height 4
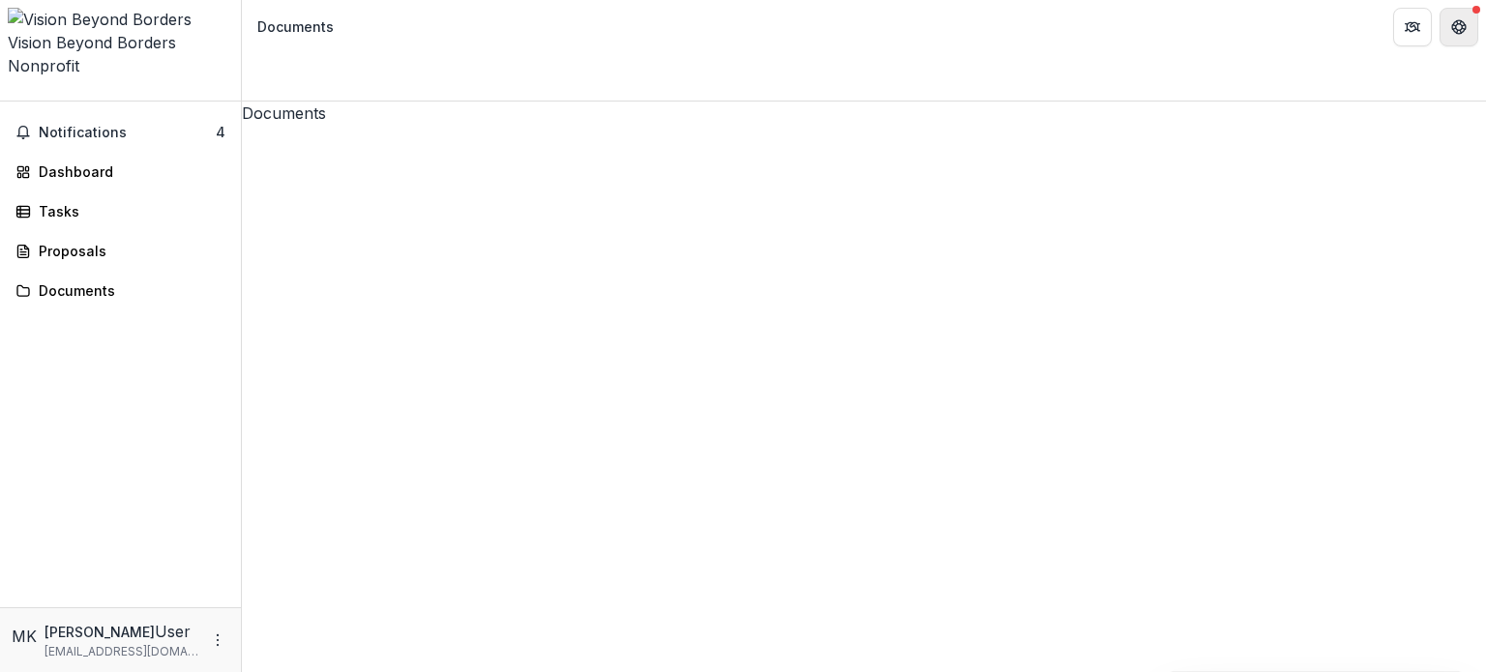
click at [1459, 23] on icon "Get Help" at bounding box center [1459, 22] width 5 height 4
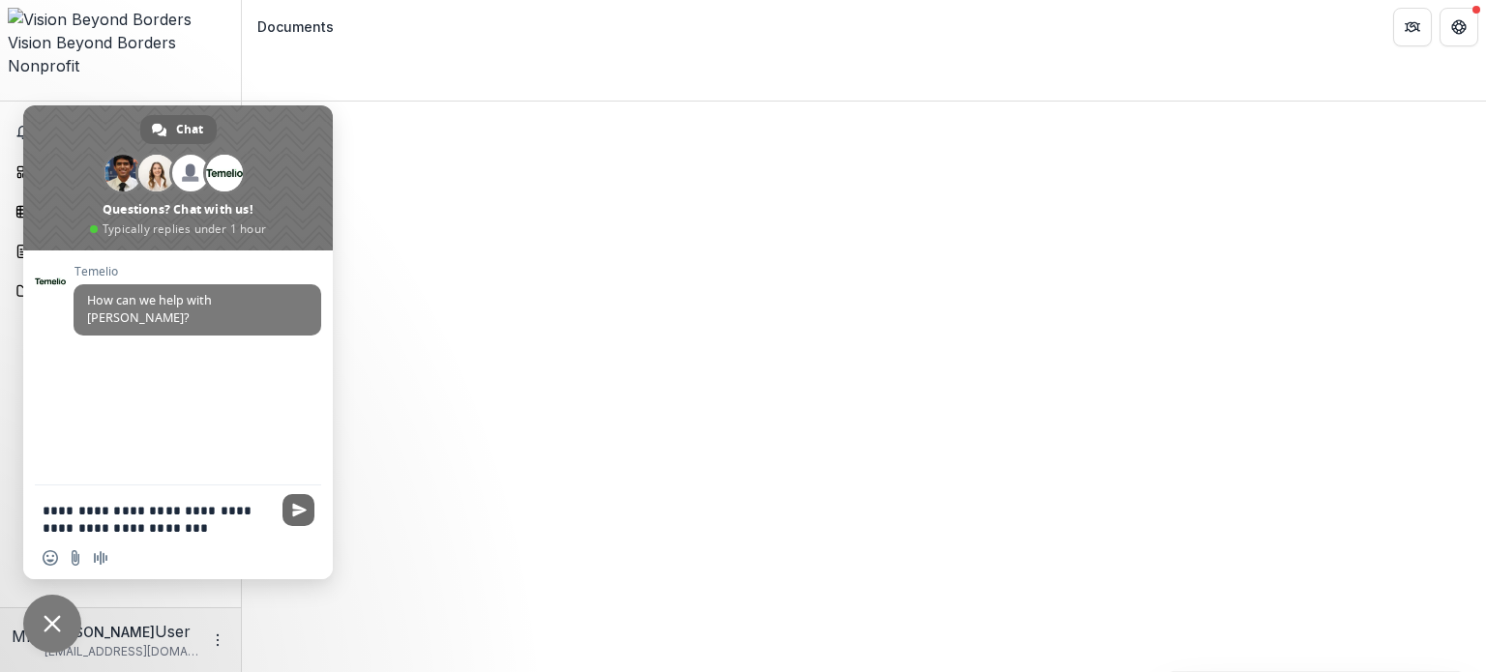
type textarea "**********"
click at [288, 516] on span "Send" at bounding box center [299, 510] width 32 height 32
